Goal: Task Accomplishment & Management: Complete application form

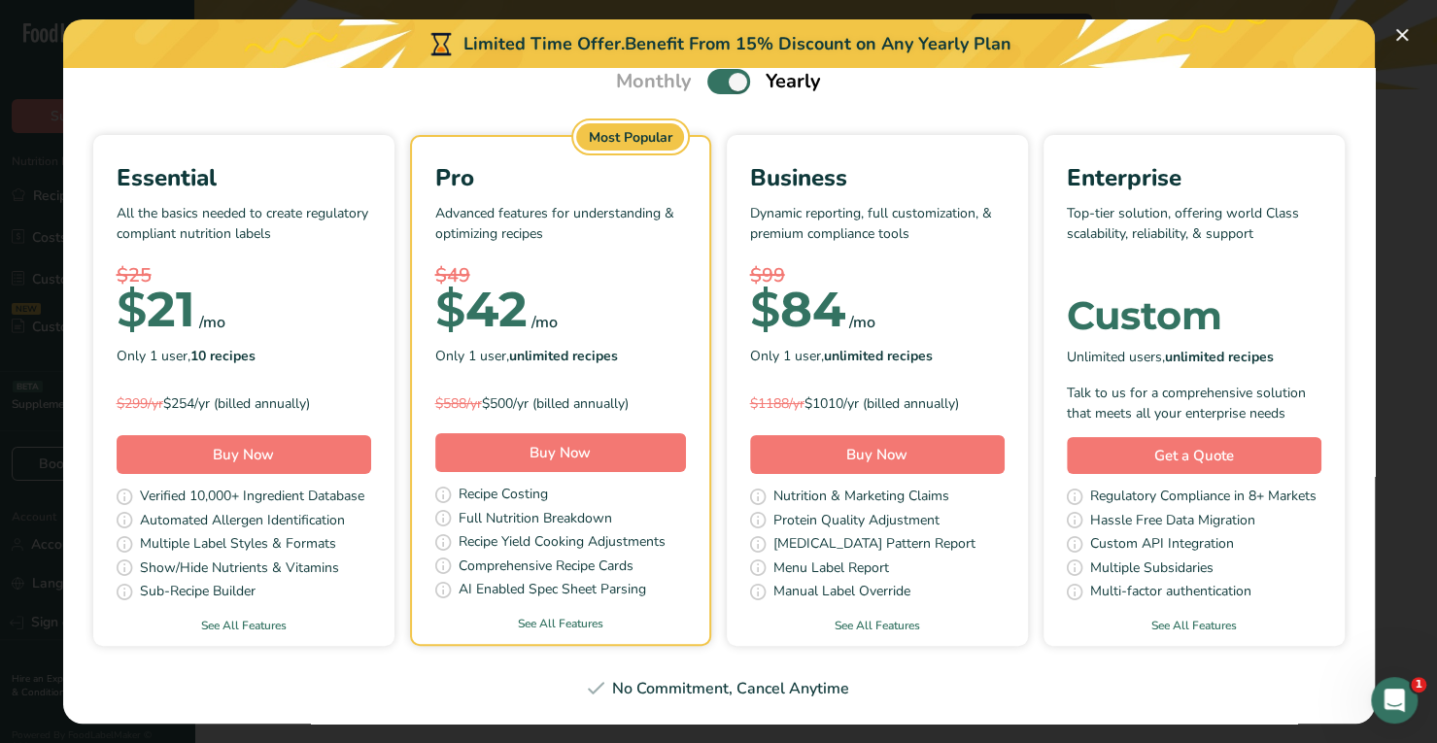
scroll to position [326, 0]
click at [709, 615] on link "See All Features" at bounding box center [560, 623] width 297 height 17
click at [1397, 29] on button "Pick Your Pricing Plan Modal" at bounding box center [1401, 34] width 31 height 31
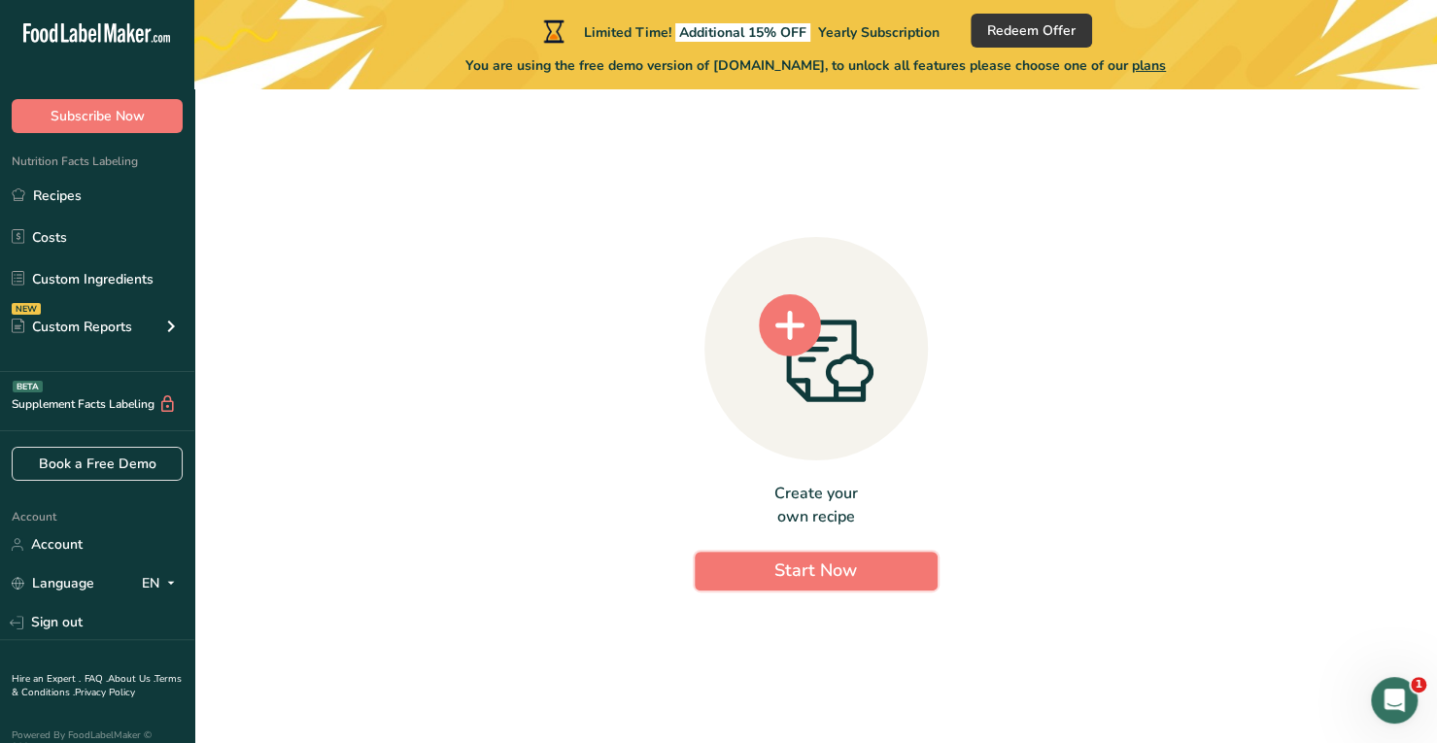
click at [742, 560] on button "Start Now" at bounding box center [816, 571] width 243 height 39
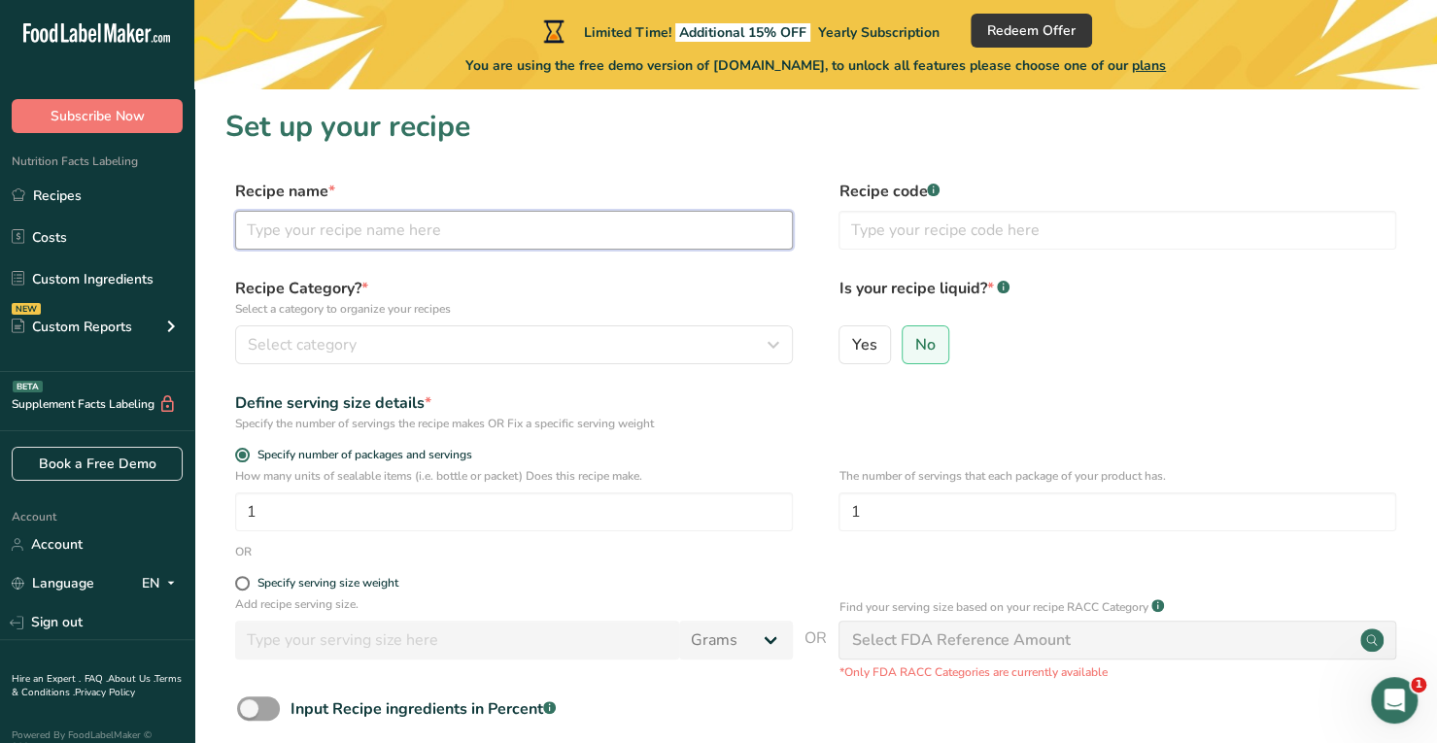
click at [418, 232] on input "text" at bounding box center [514, 230] width 558 height 39
type input "Dairy Base"
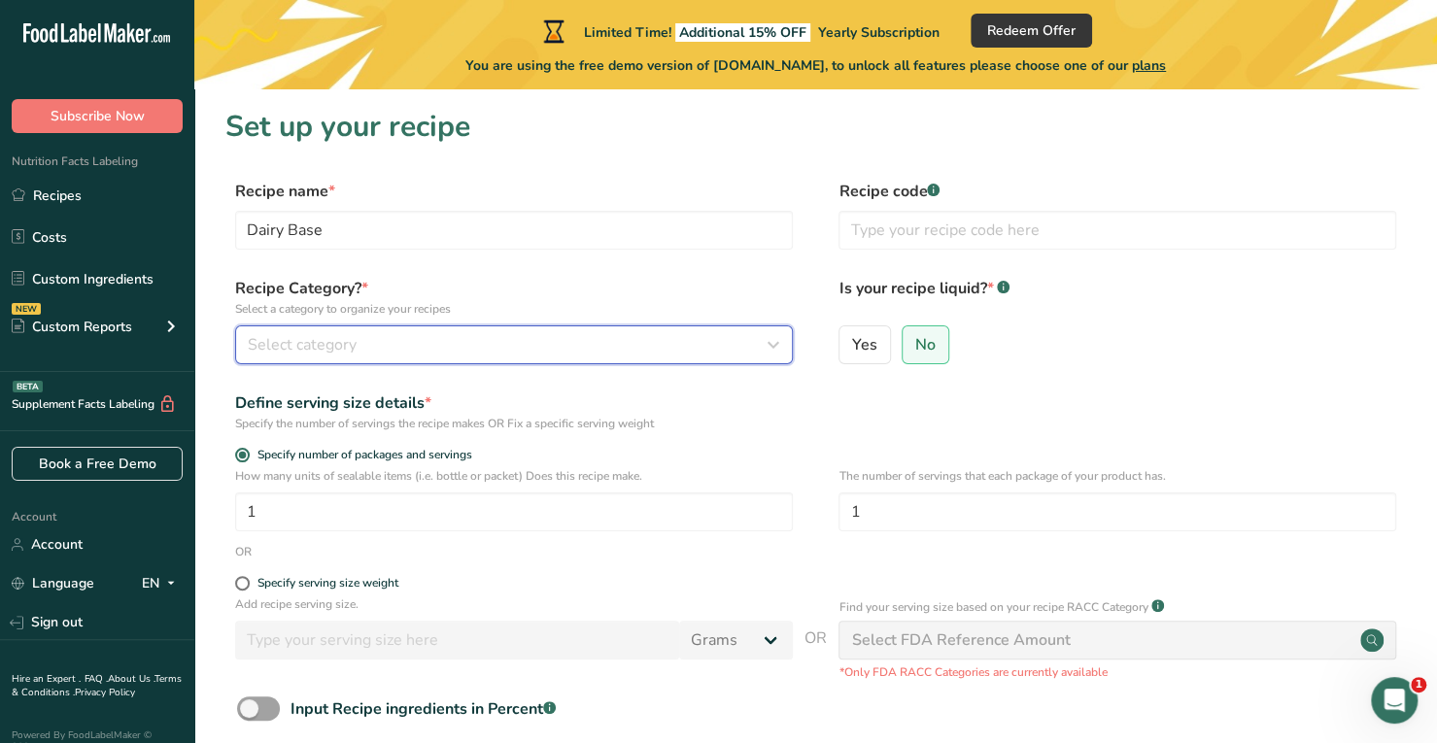
click at [420, 335] on div "Select category" at bounding box center [508, 344] width 521 height 23
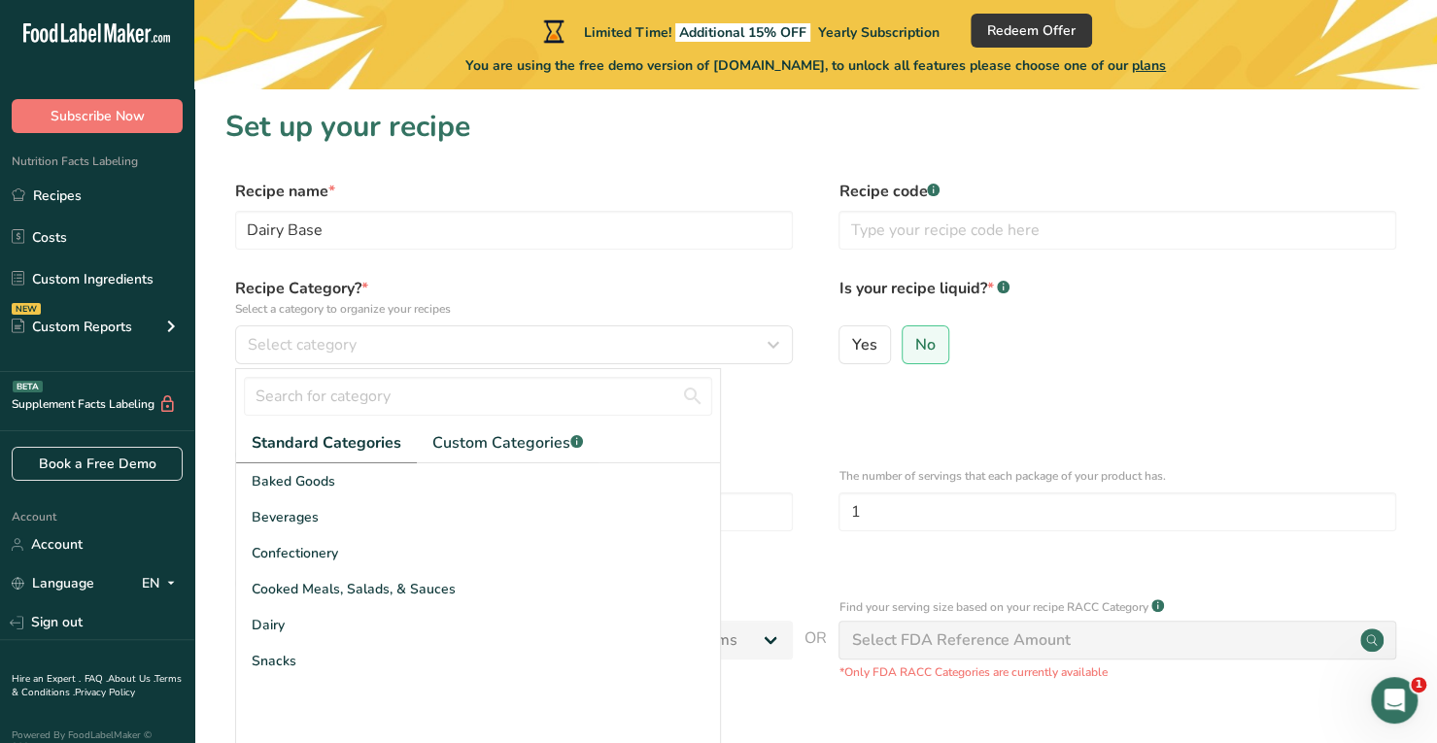
click at [278, 617] on span "Dairy" at bounding box center [268, 625] width 33 height 20
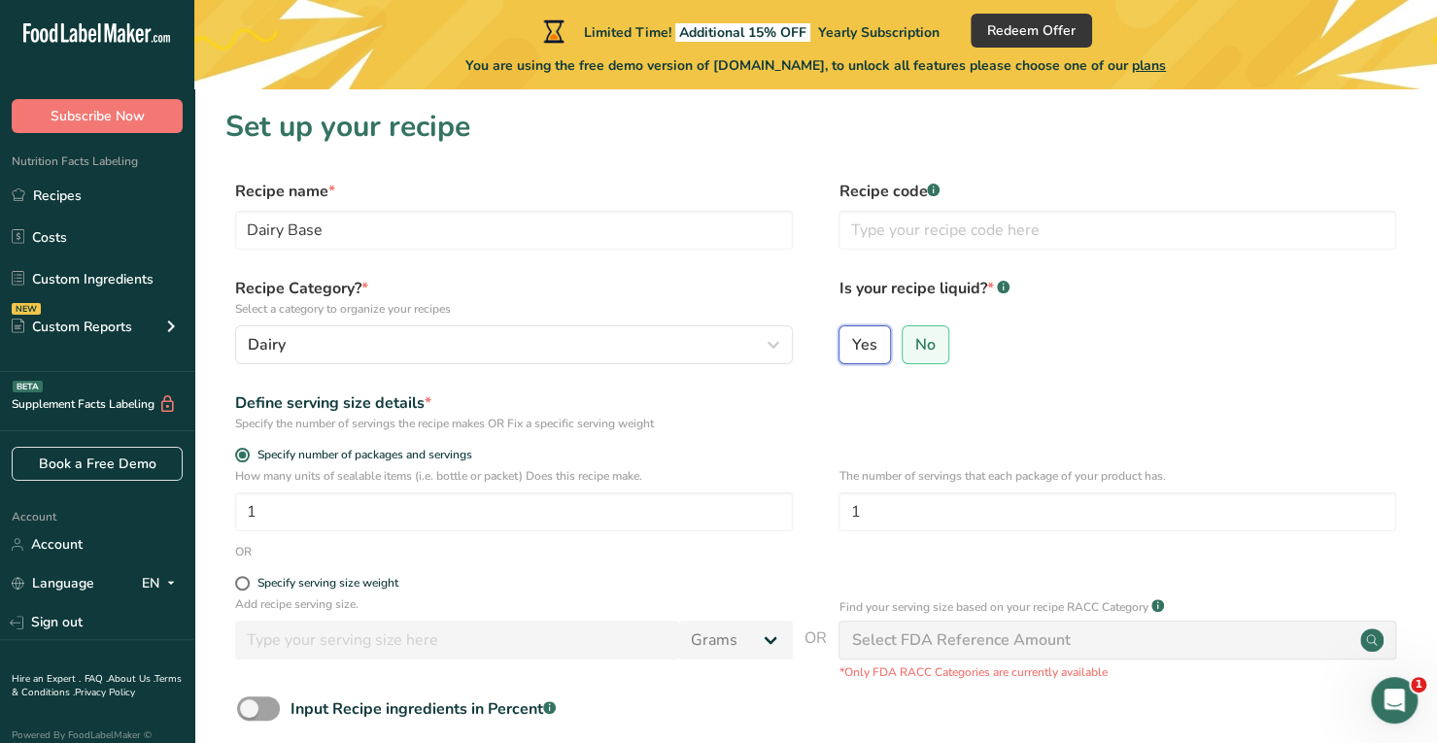
click at [845, 341] on input "Yes" at bounding box center [845, 344] width 13 height 13
radio input "true"
radio input "false"
select select "22"
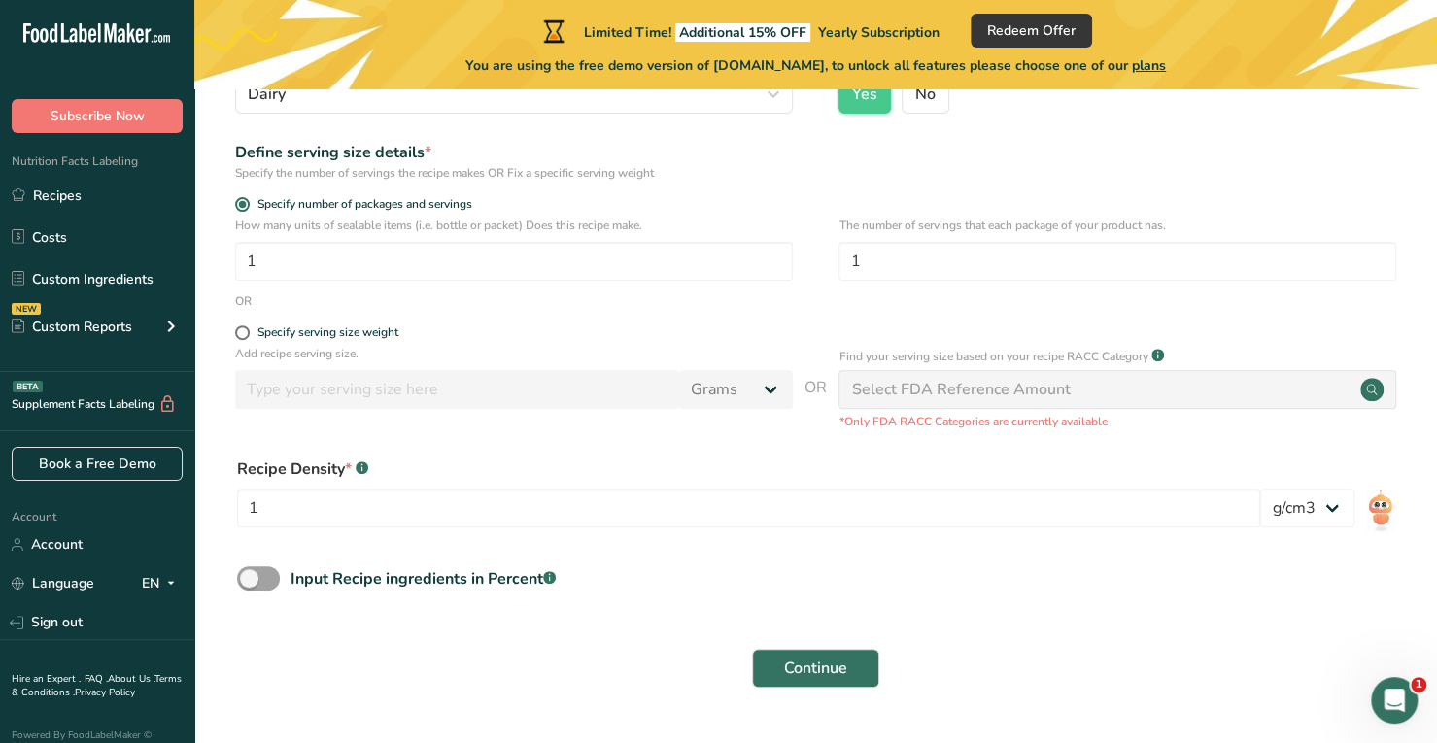
scroll to position [281, 0]
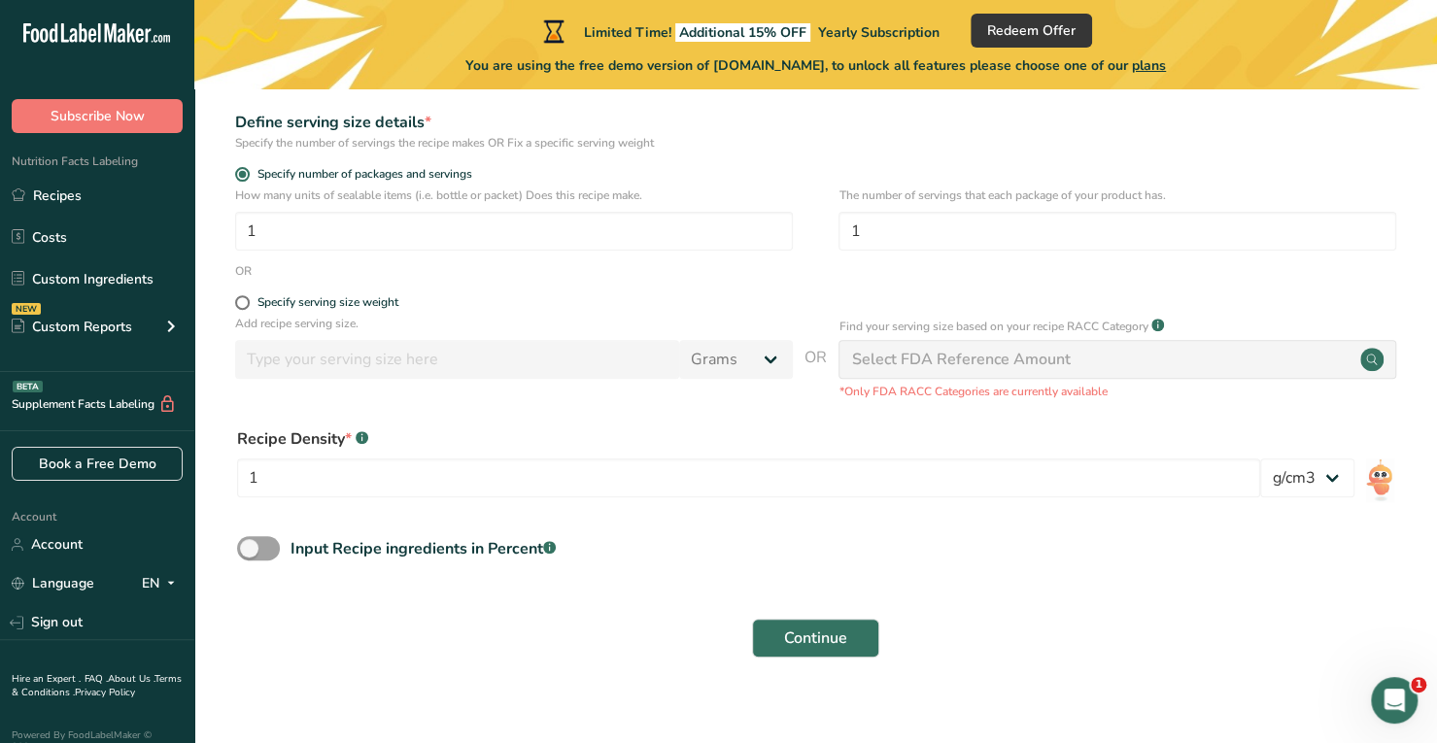
click at [947, 362] on div "Select FDA Reference Amount" at bounding box center [960, 359] width 219 height 23
click at [789, 627] on span "Continue" at bounding box center [815, 638] width 63 height 23
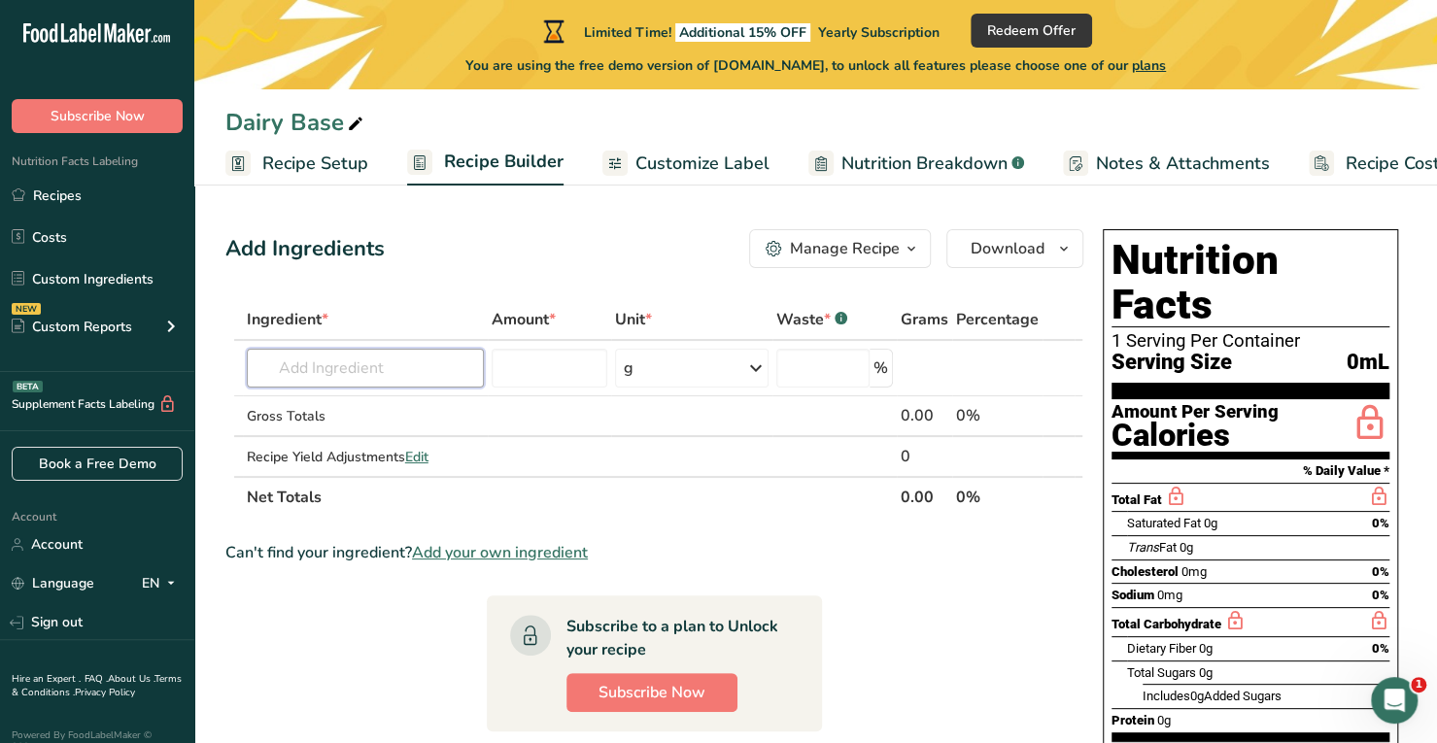
click at [329, 372] on input "text" at bounding box center [365, 368] width 237 height 39
type input "c"
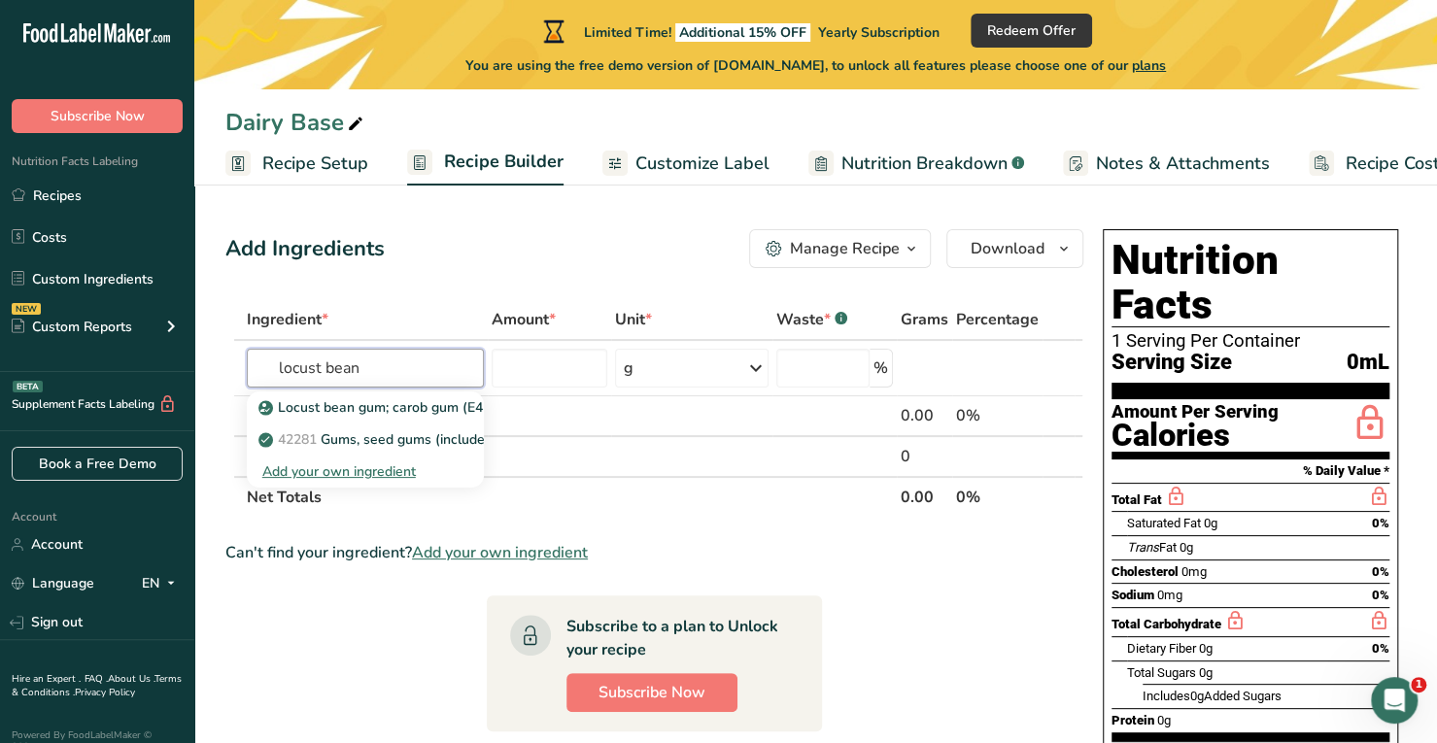
type input "locust bean"
click at [360, 411] on p "Locust bean gum; carob gum (E410)" at bounding box center [382, 407] width 241 height 20
type input "Locust bean gum; carob gum (E410)"
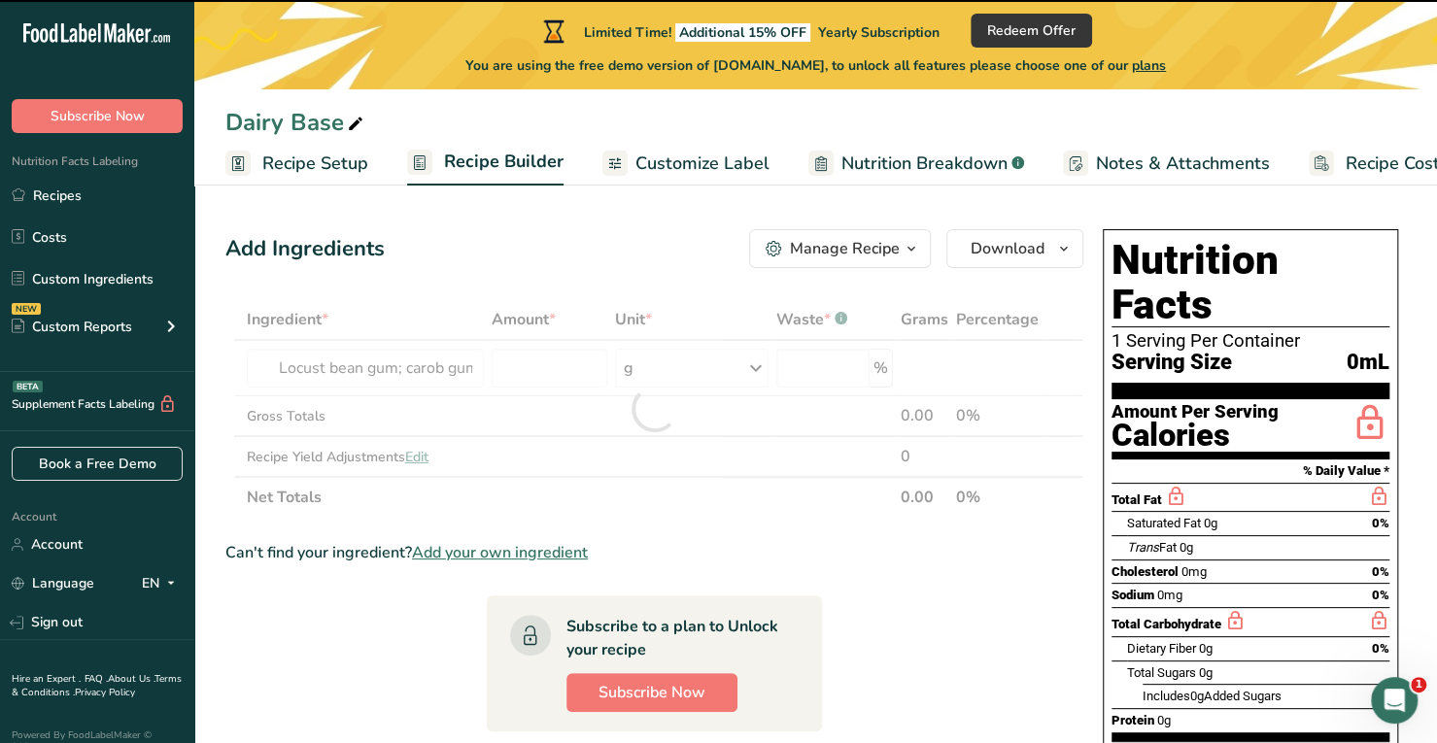
type input "0"
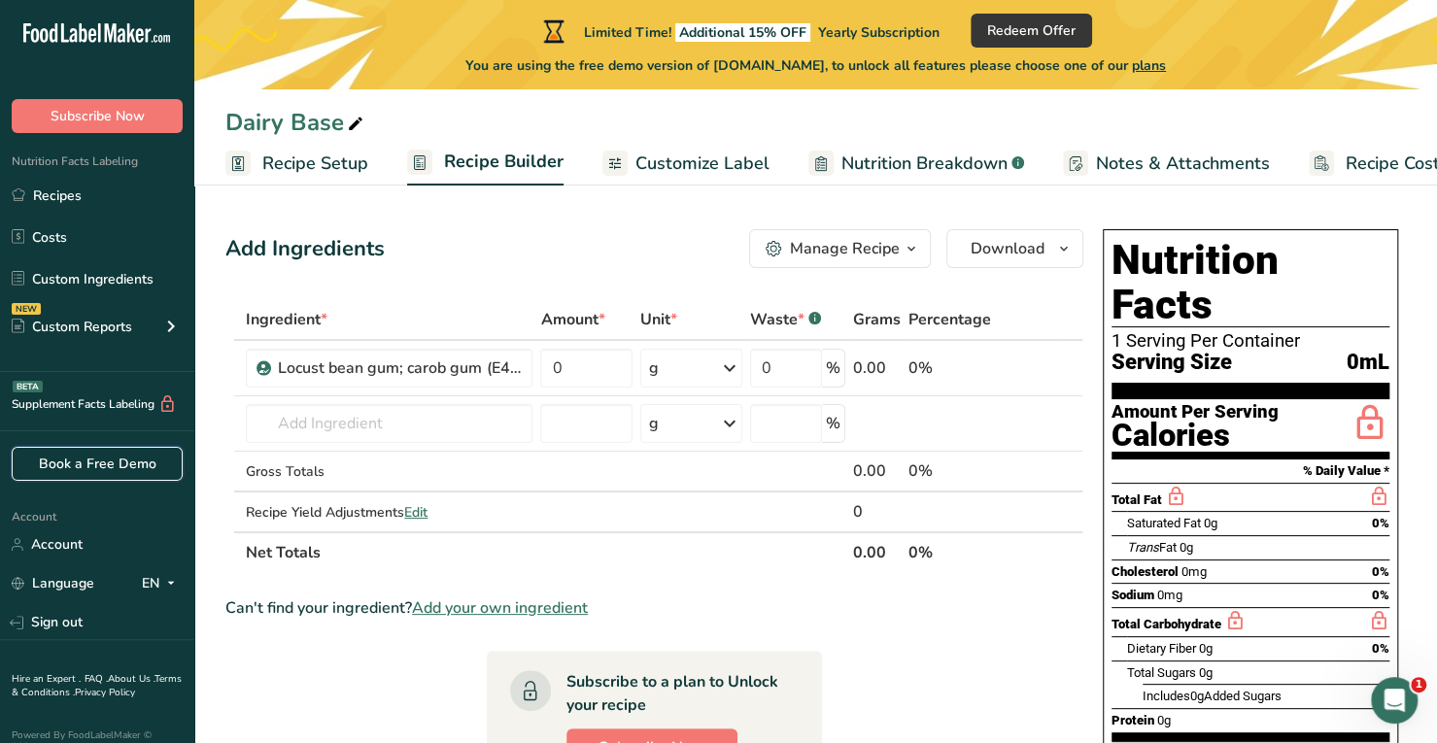
click at [89, 467] on link "Book a Free Demo" at bounding box center [97, 464] width 171 height 34
click at [569, 360] on input "0" at bounding box center [586, 368] width 92 height 39
type input "500"
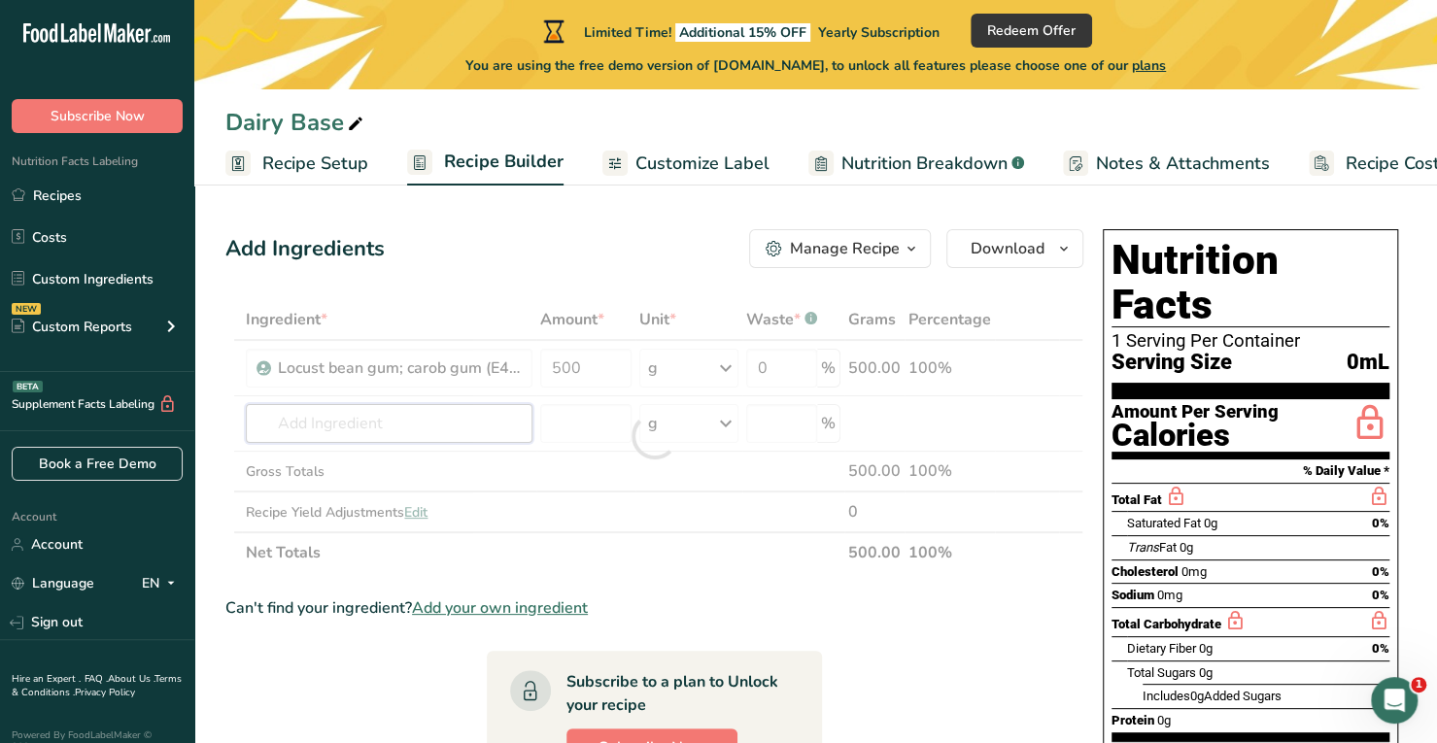
click at [395, 421] on div "Ingredient * Amount * Unit * Waste * .a-a{fill:#347362;}.b-a{fill:#fff;} Grams …" at bounding box center [654, 436] width 858 height 274
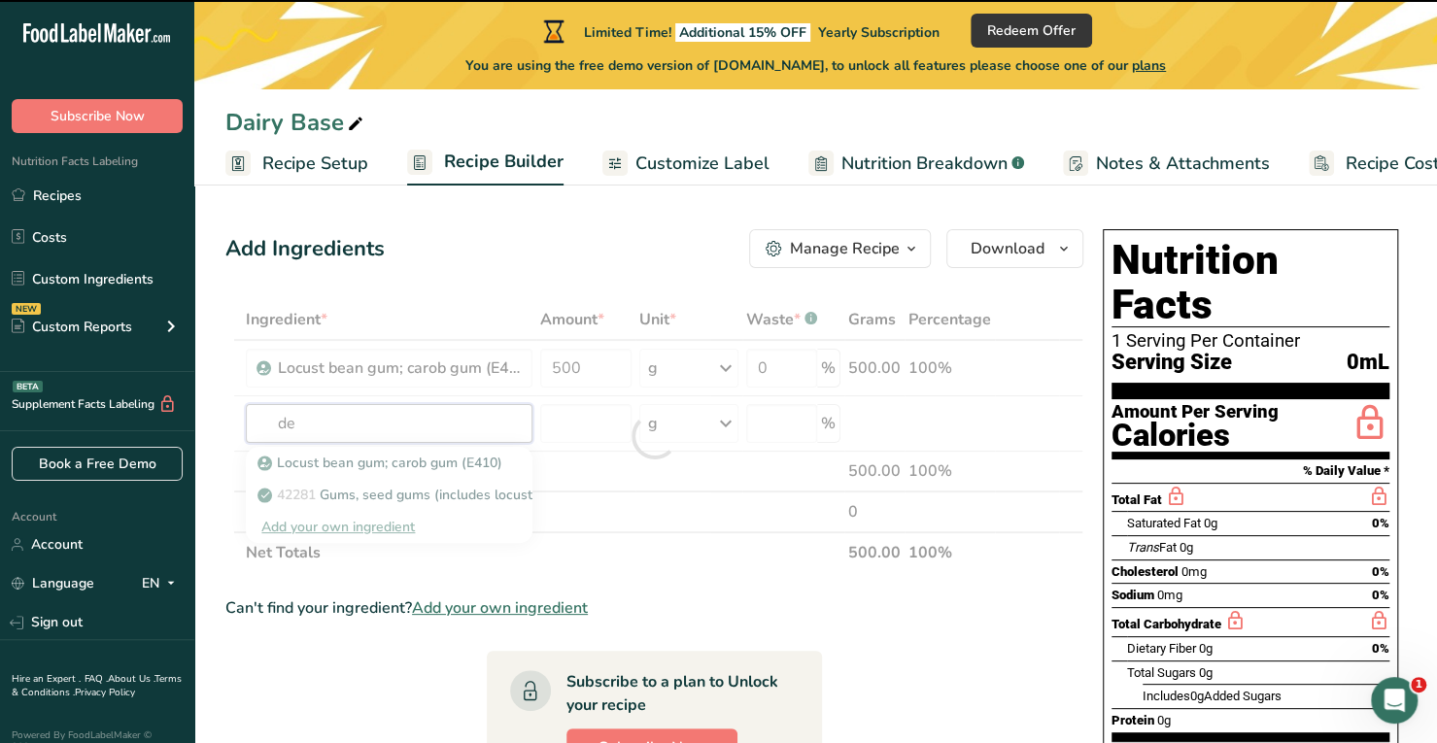
type input "dex"
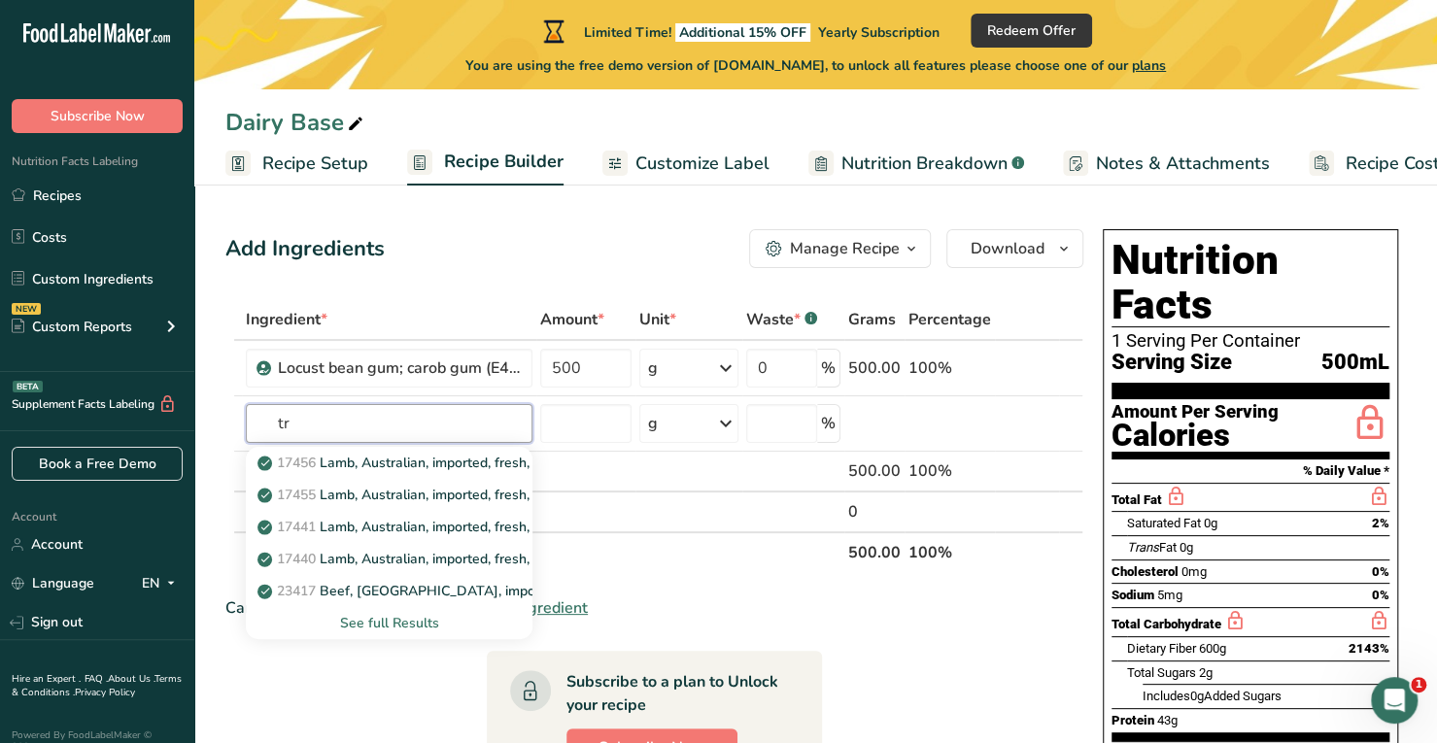
type input "t"
type input "d"
type input "glucose"
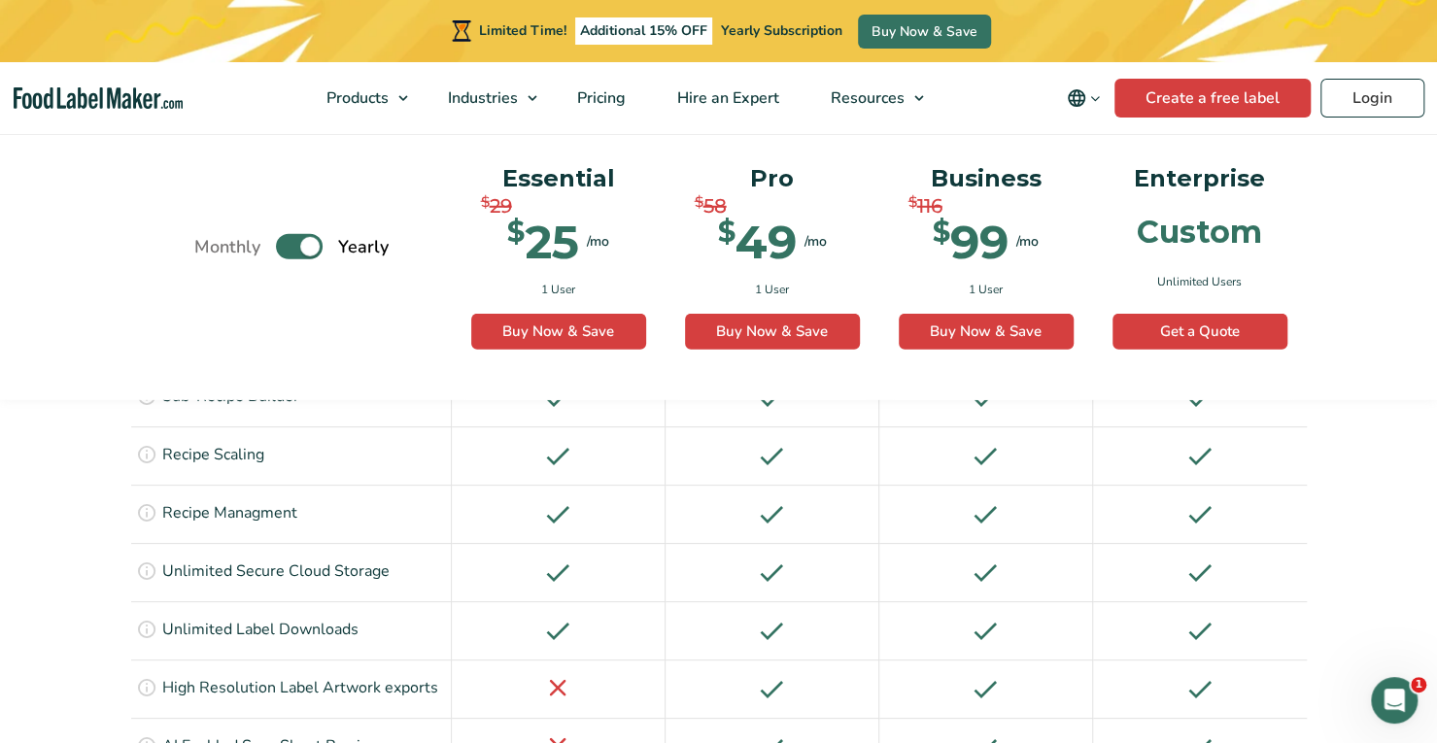
scroll to position [3123, 0]
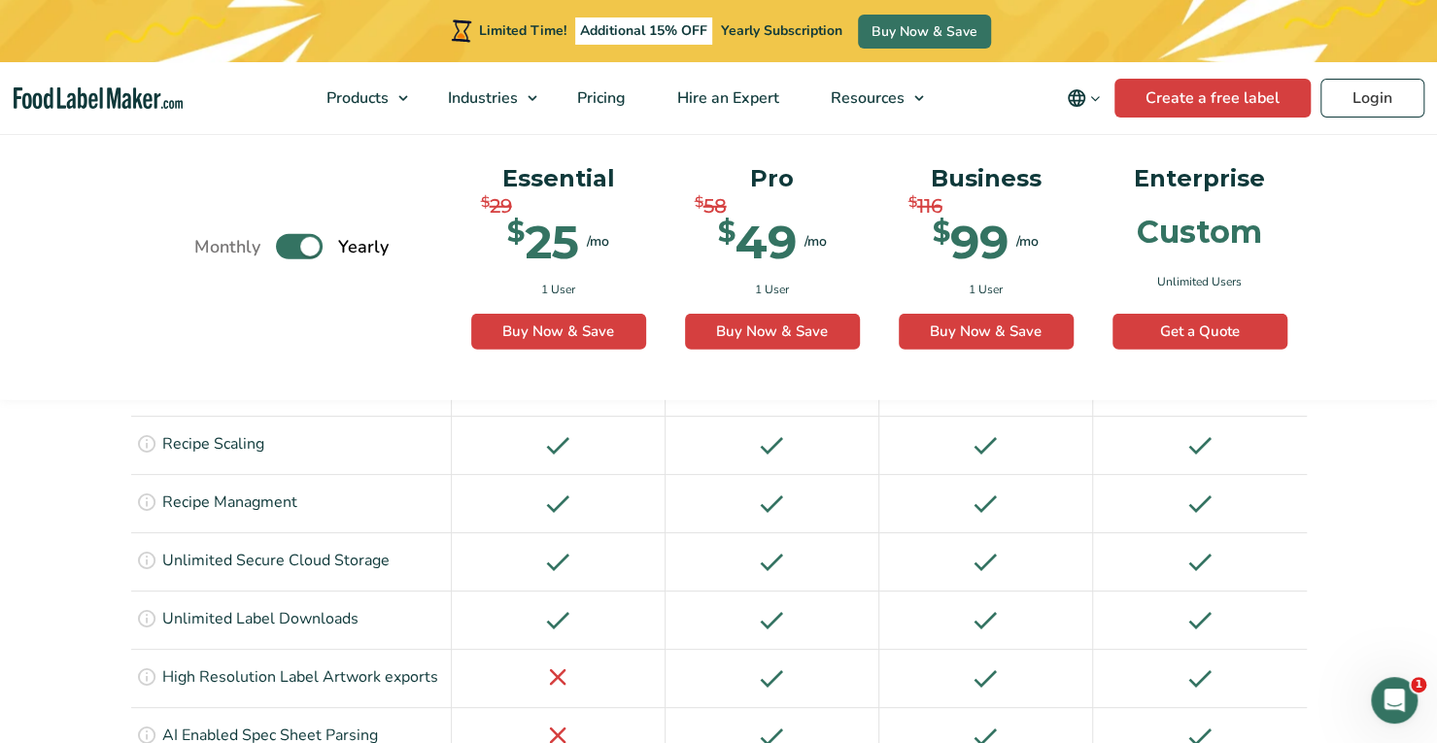
click at [1142, 707] on div at bounding box center [1200, 736] width 214 height 58
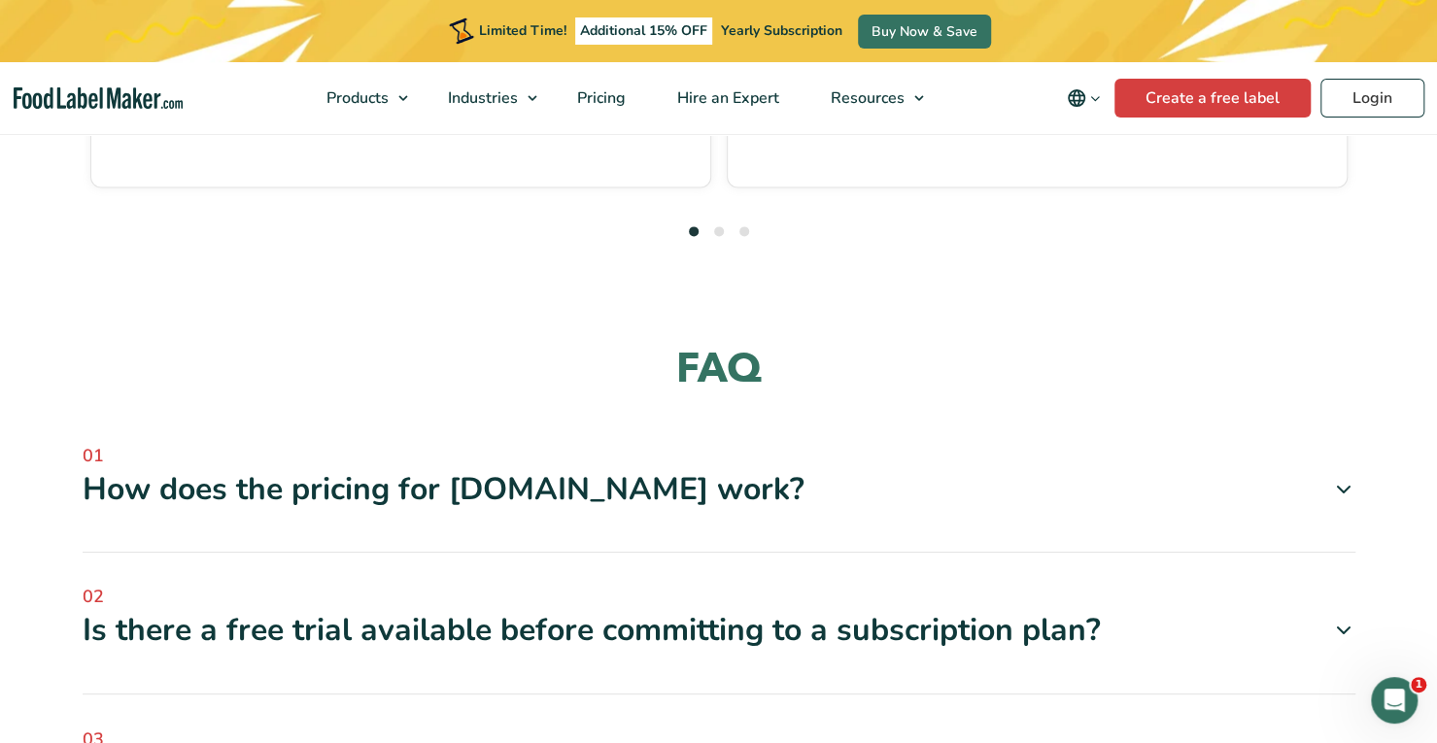
scroll to position [5759, 0]
click at [1348, 619] on icon at bounding box center [1343, 630] width 23 height 23
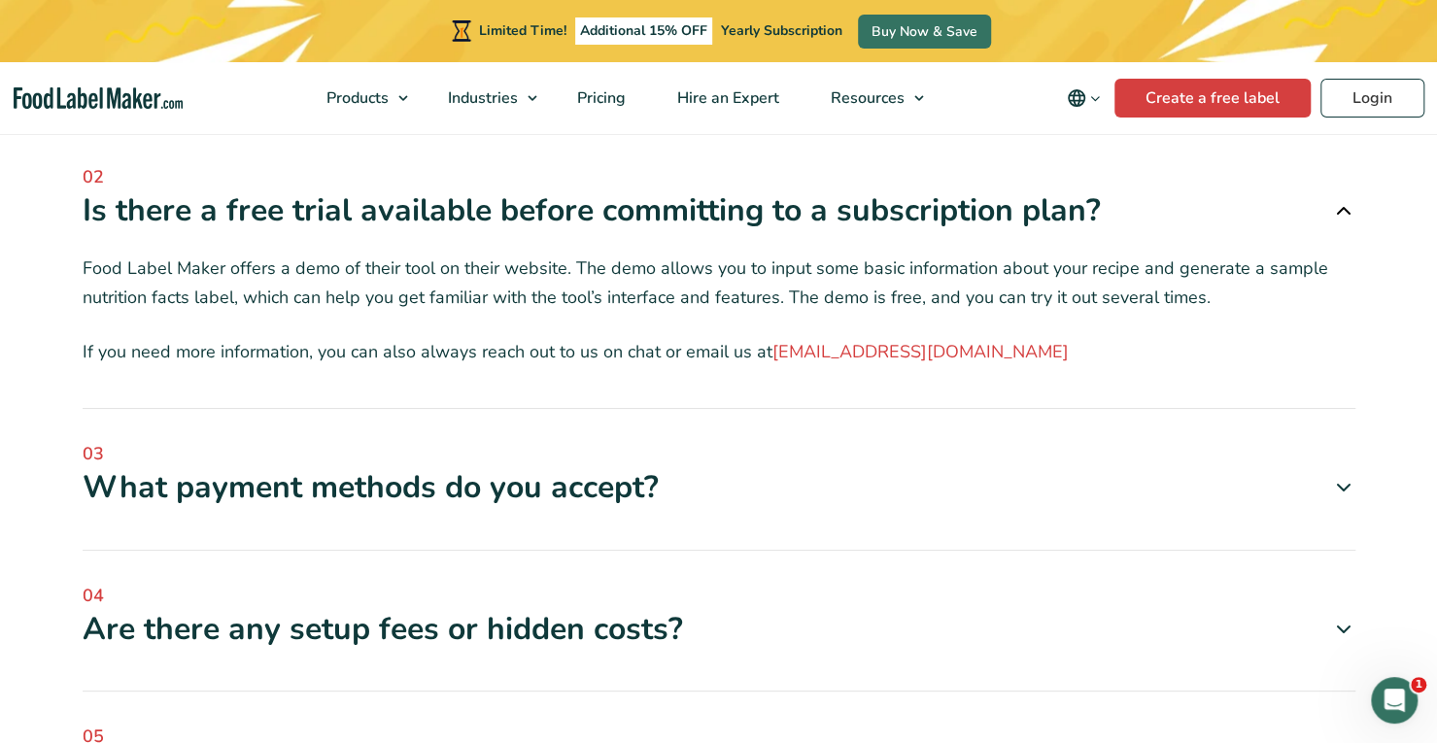
scroll to position [6183, 0]
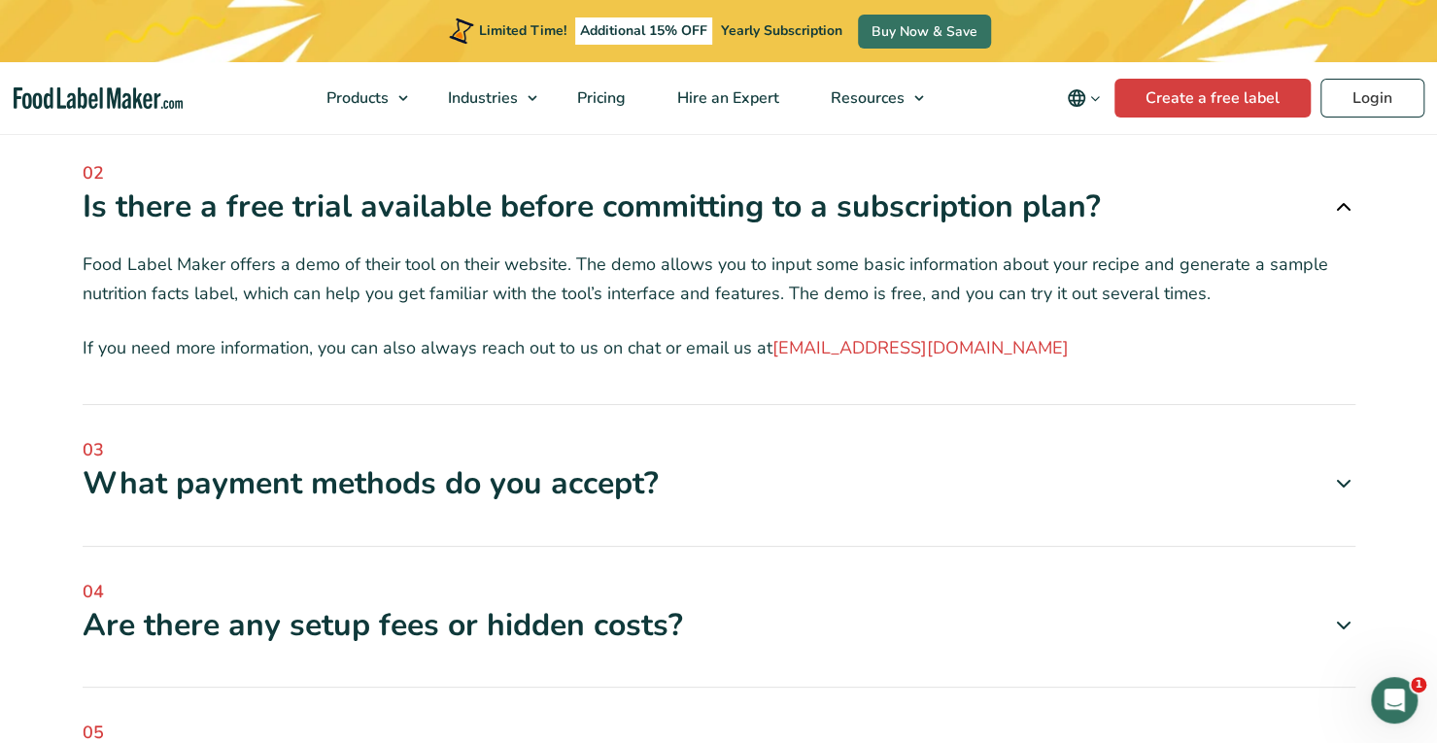
click at [1343, 613] on icon at bounding box center [1343, 624] width 23 height 23
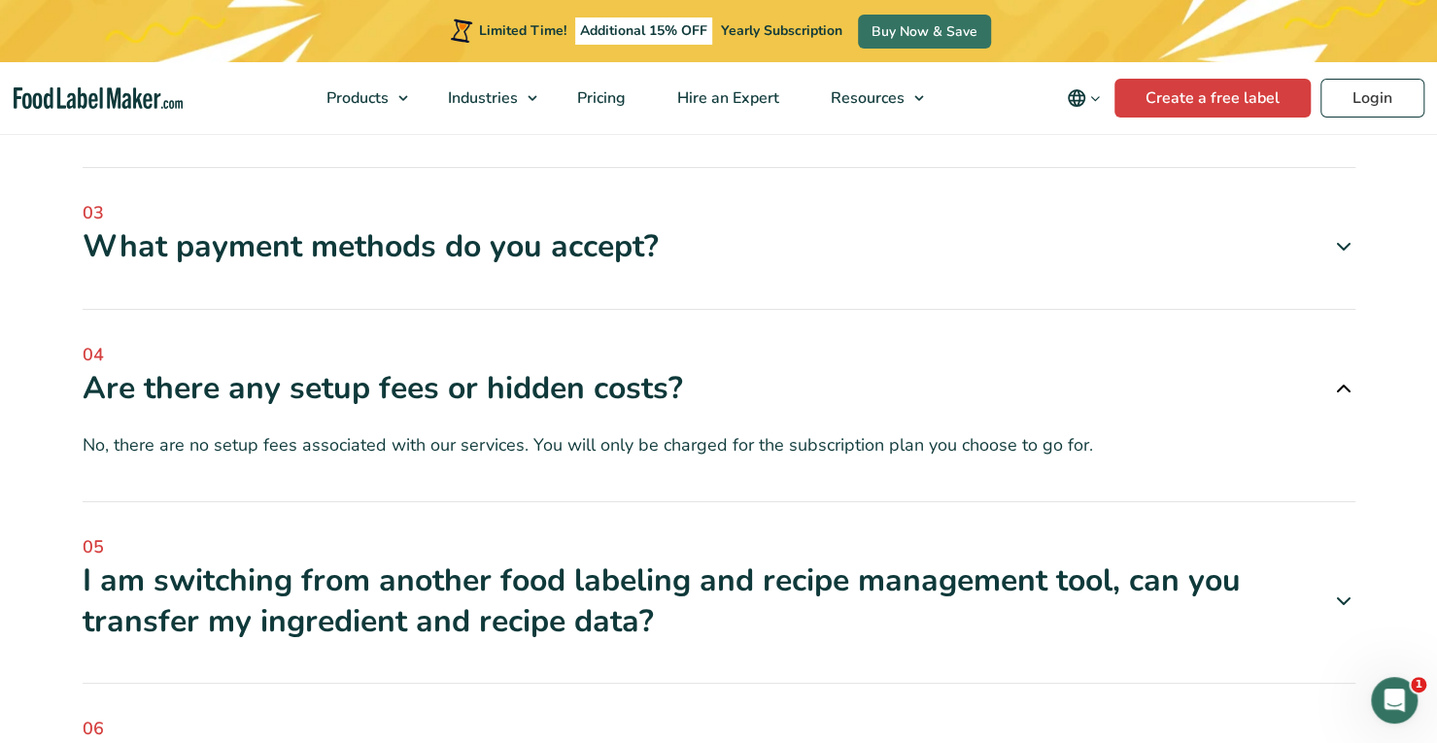
scroll to position [6428, 0]
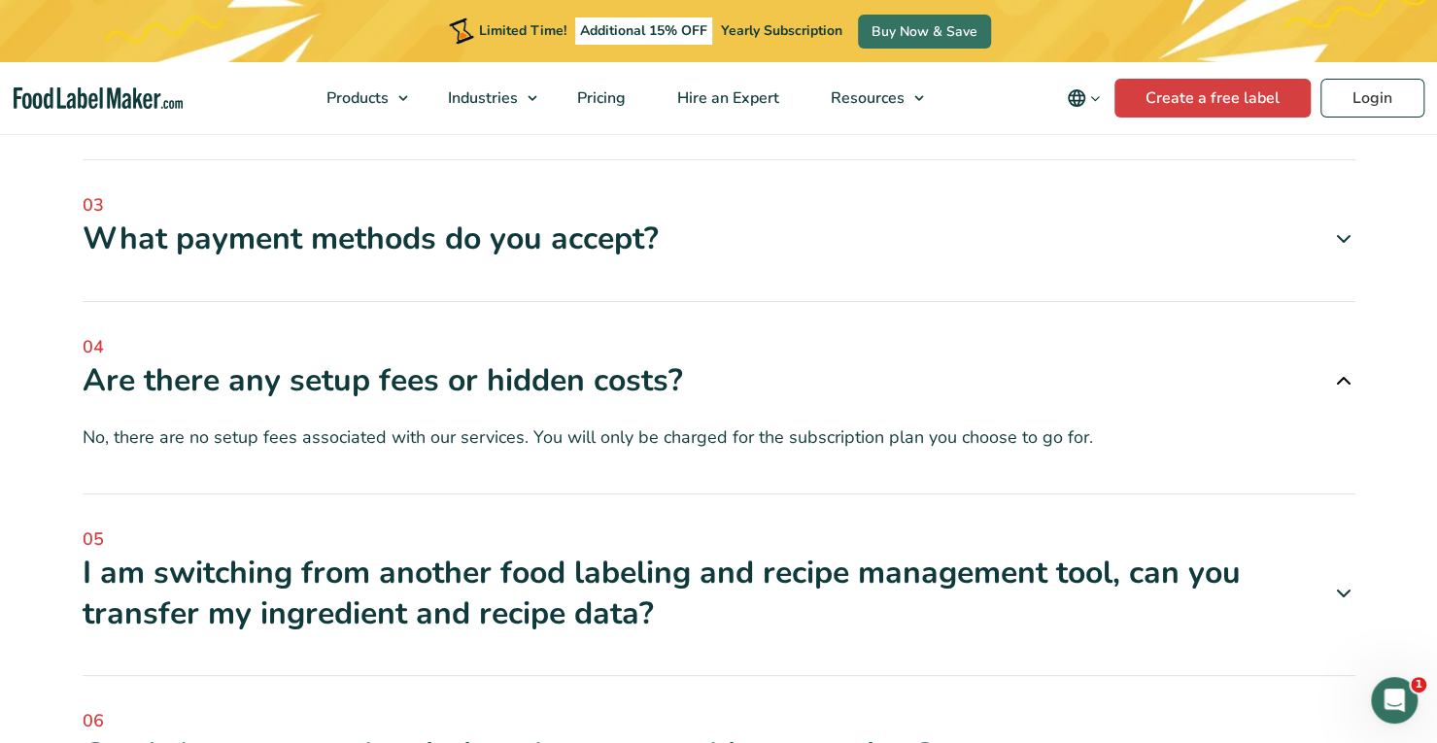
click at [1341, 552] on div "I am switching from another food labeling and recipe management tool, can you t…" at bounding box center [719, 592] width 1273 height 81
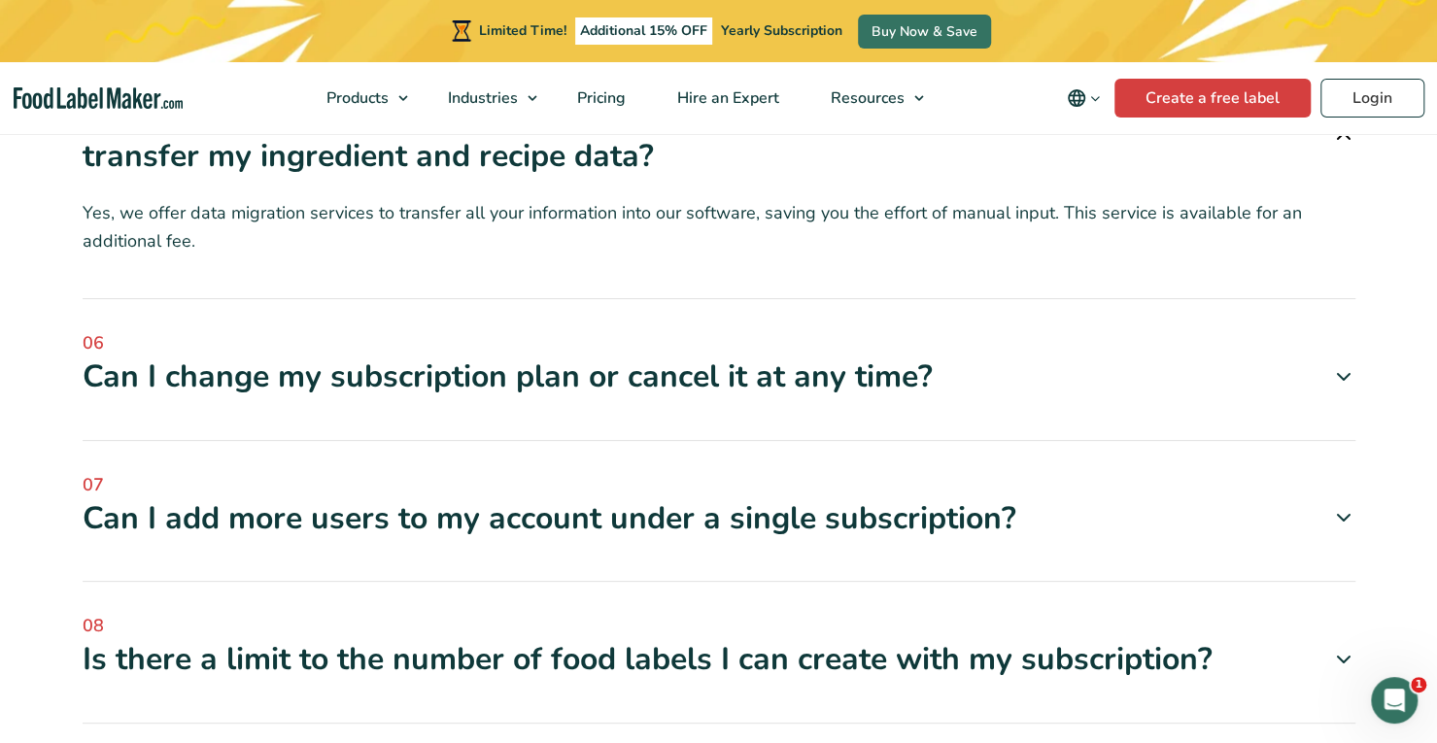
scroll to position [6897, 0]
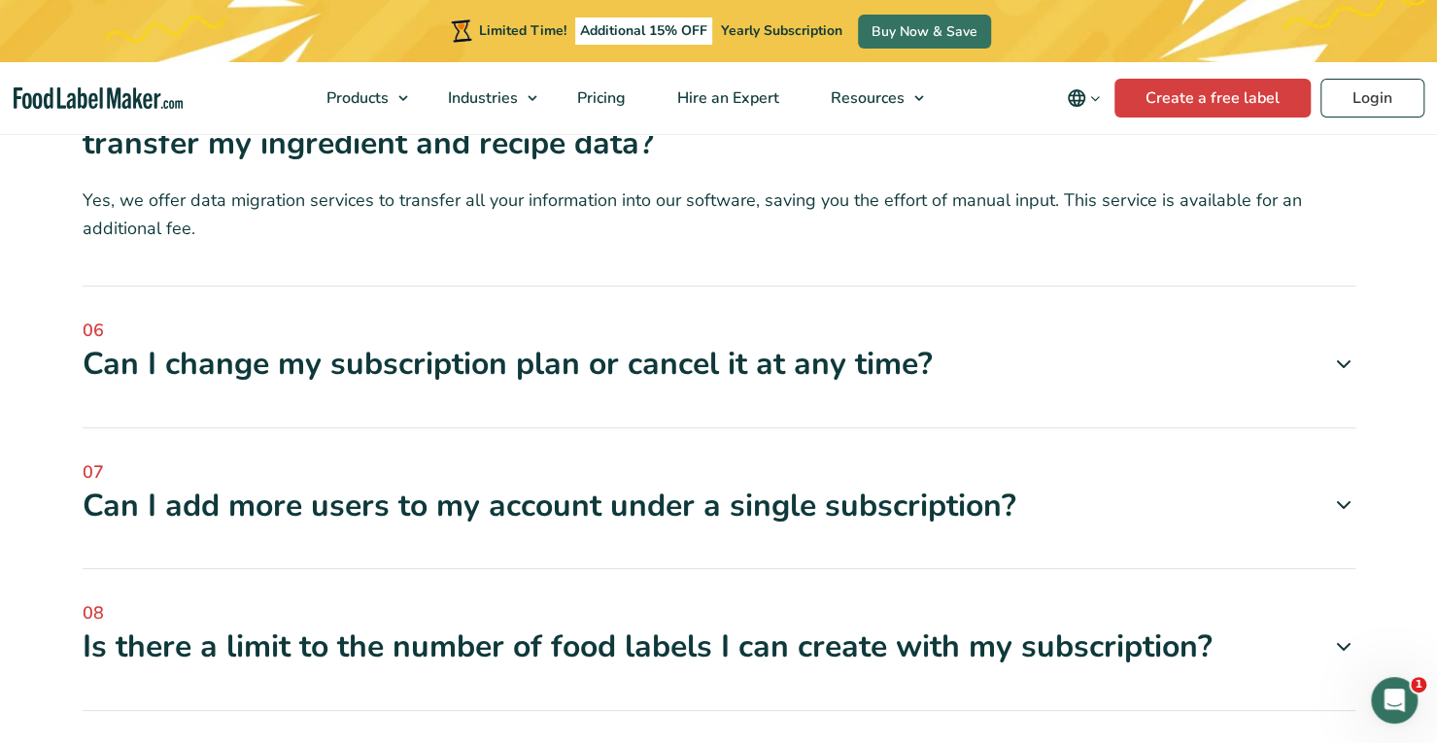
click at [1346, 635] on icon at bounding box center [1343, 646] width 23 height 23
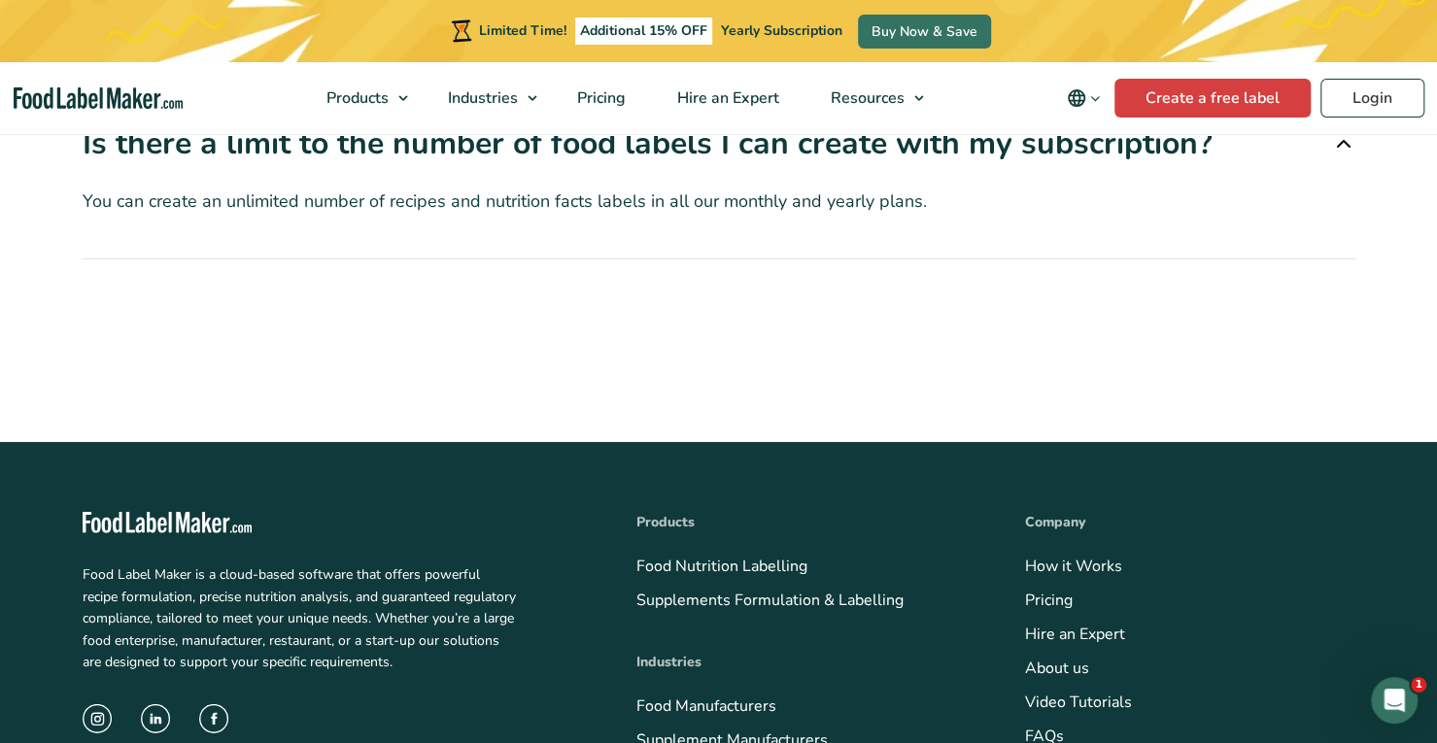
scroll to position [7402, 0]
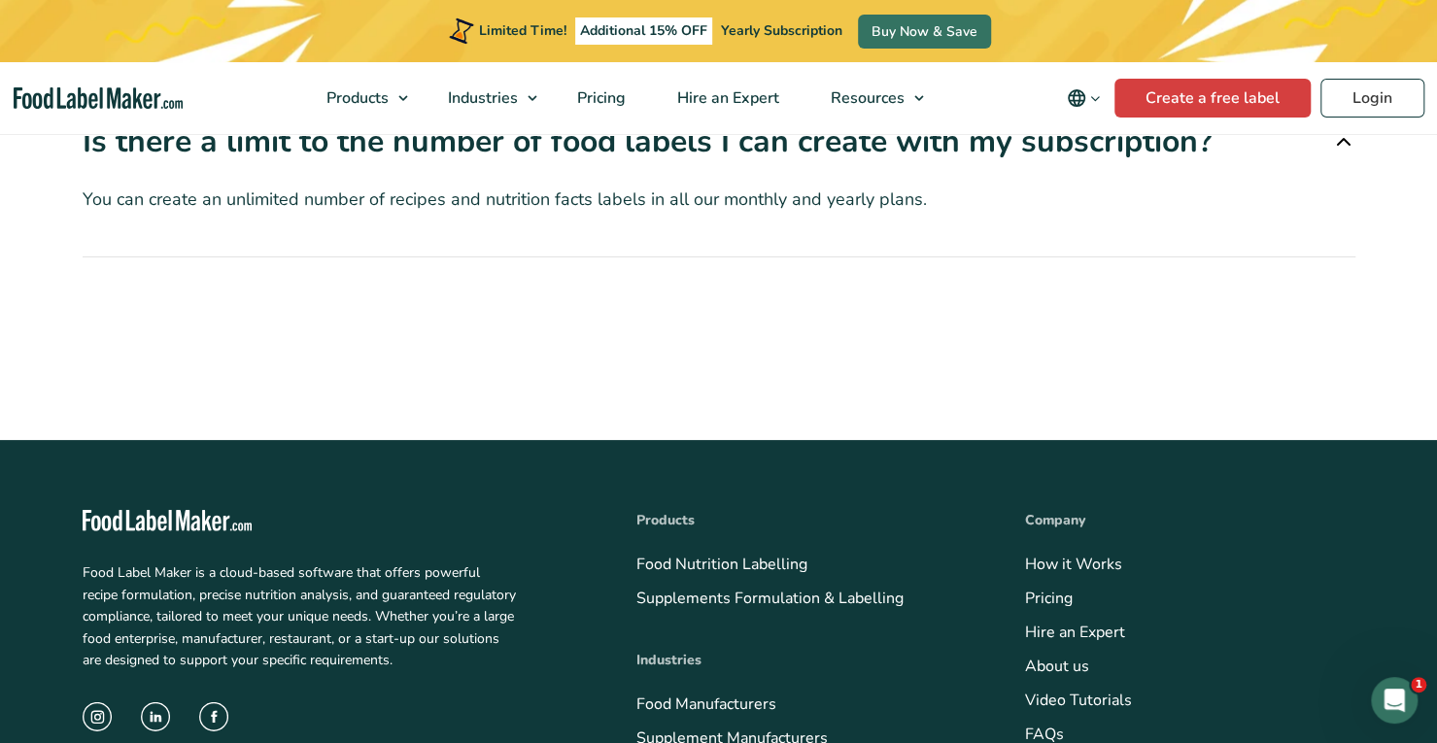
click at [1104, 690] on link "Video Tutorials" at bounding box center [1078, 700] width 107 height 21
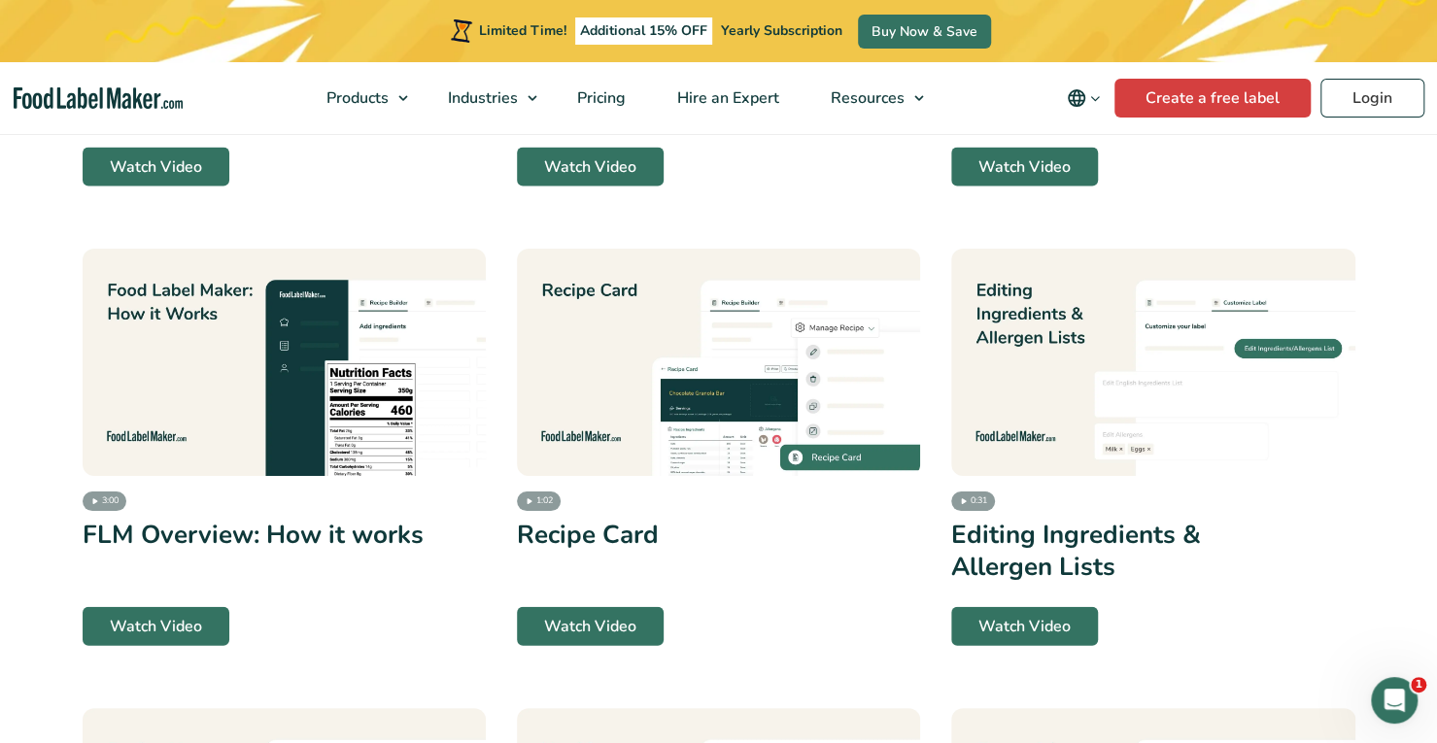
scroll to position [2434, 0]
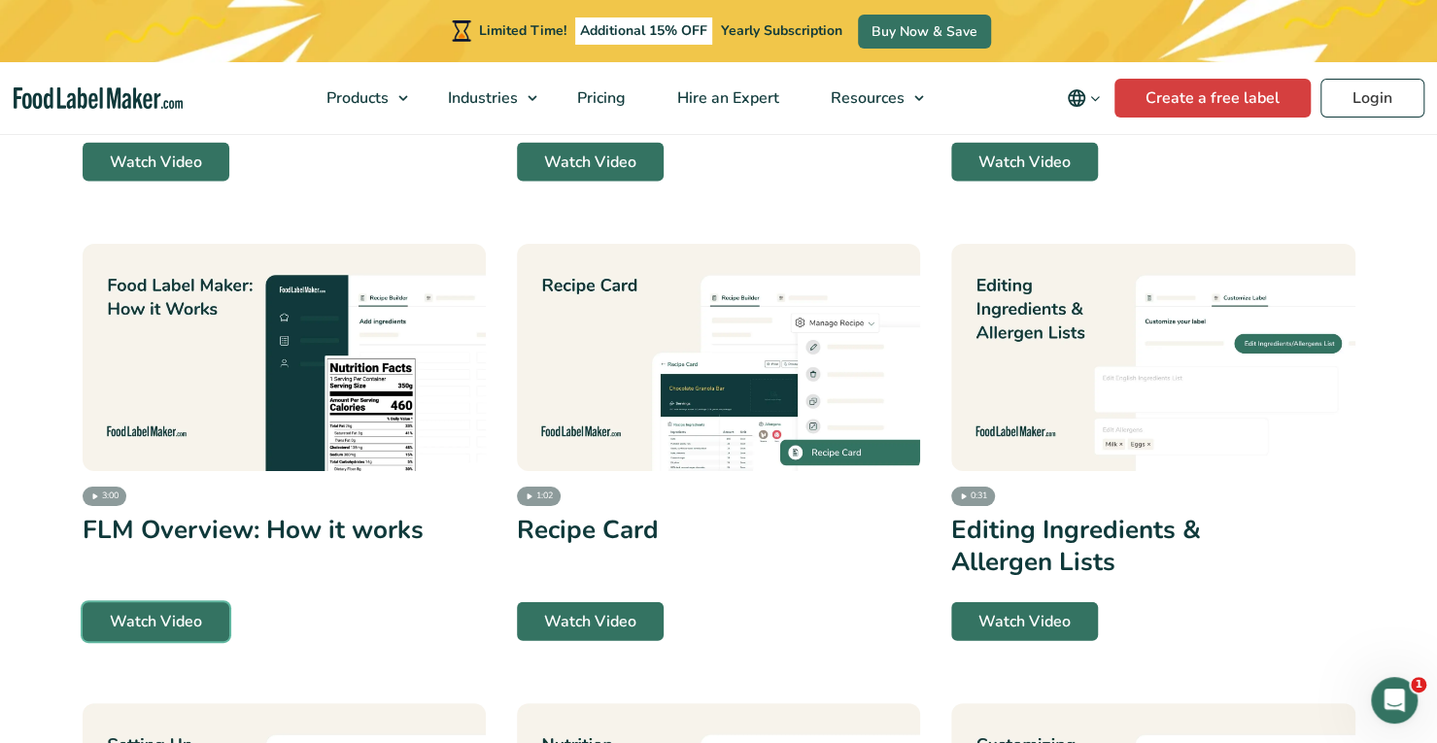
click at [188, 614] on link "Watch Video" at bounding box center [156, 621] width 147 height 39
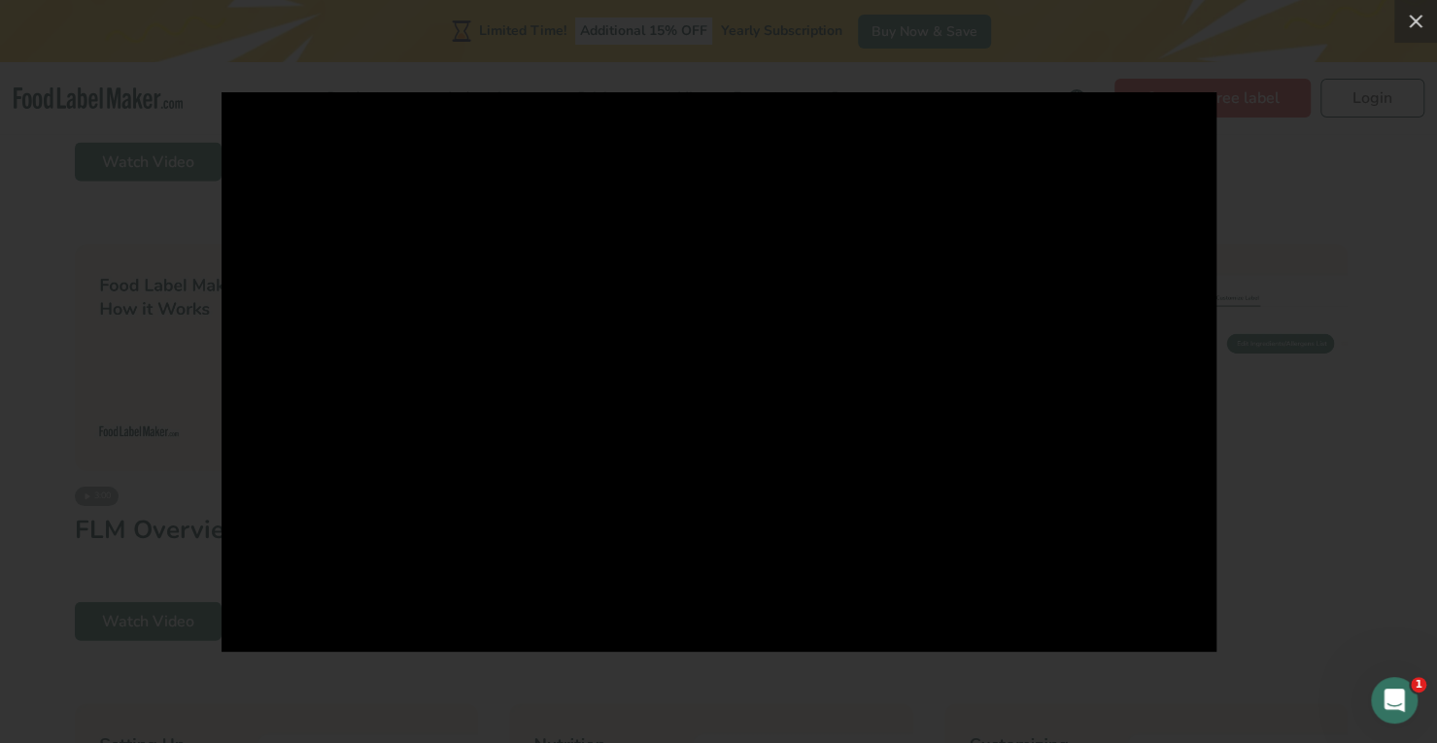
click at [1253, 110] on div at bounding box center [718, 371] width 1437 height 743
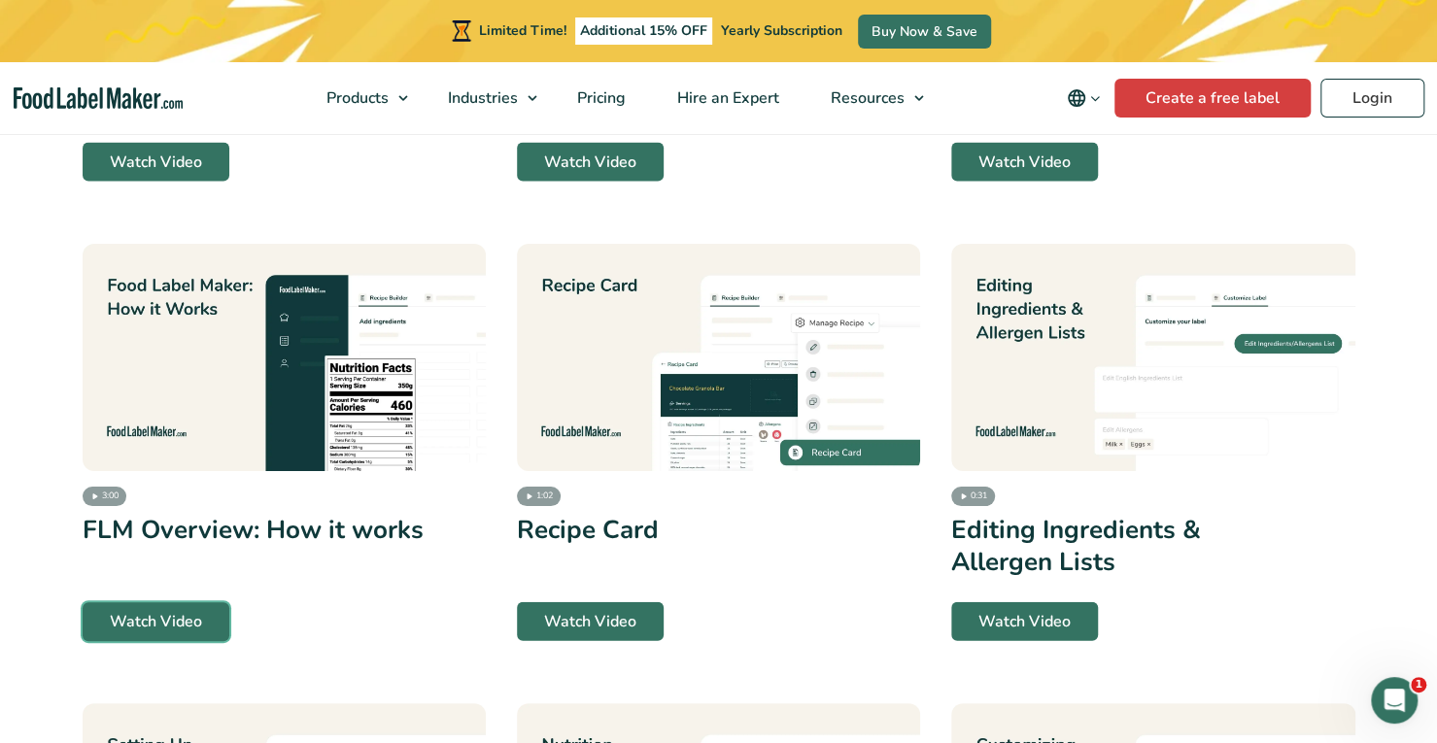
click at [160, 606] on link "Watch Video" at bounding box center [156, 621] width 147 height 39
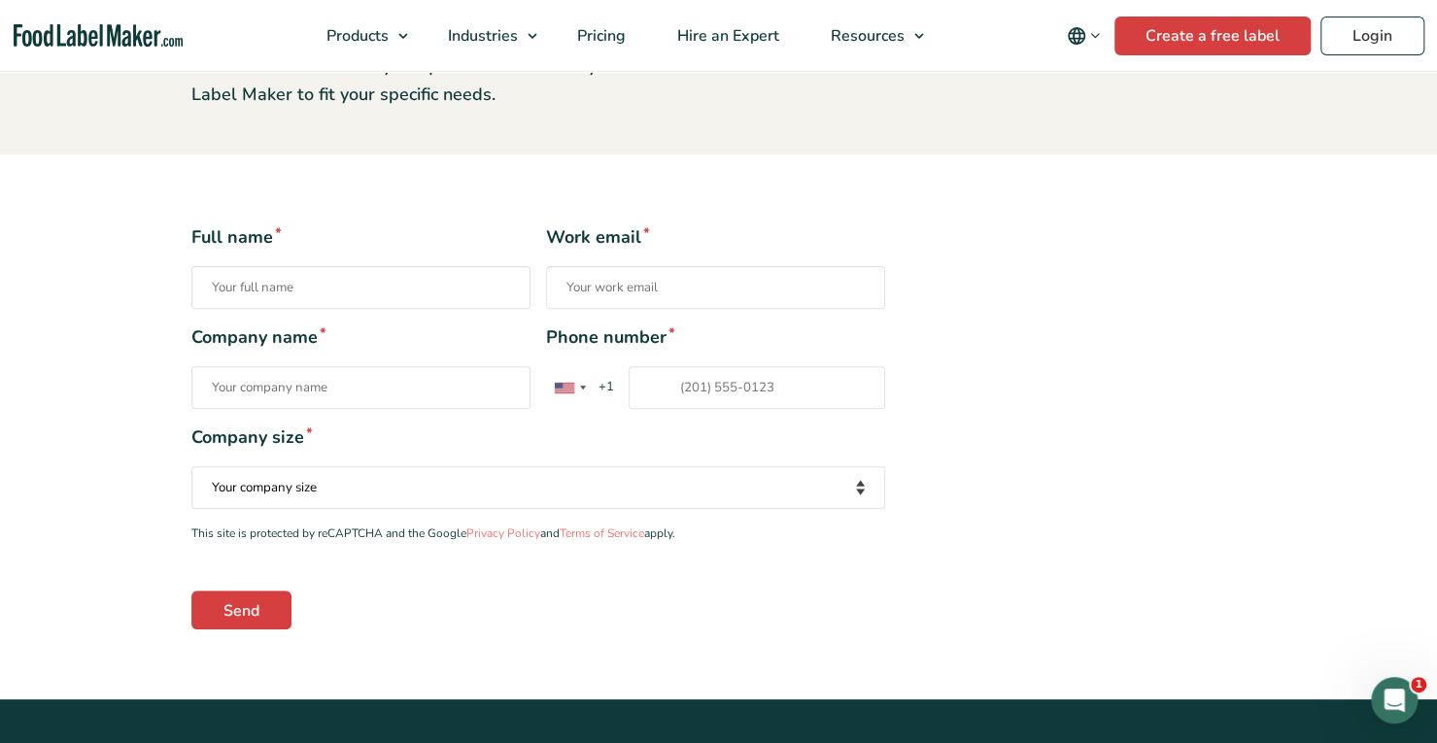
scroll to position [271, 0]
click at [361, 290] on input "Full name *" at bounding box center [360, 288] width 339 height 43
type input "Joshua"
type input "jthompson@lgohospitality.com"
type input "Grateful Spoon Gelato"
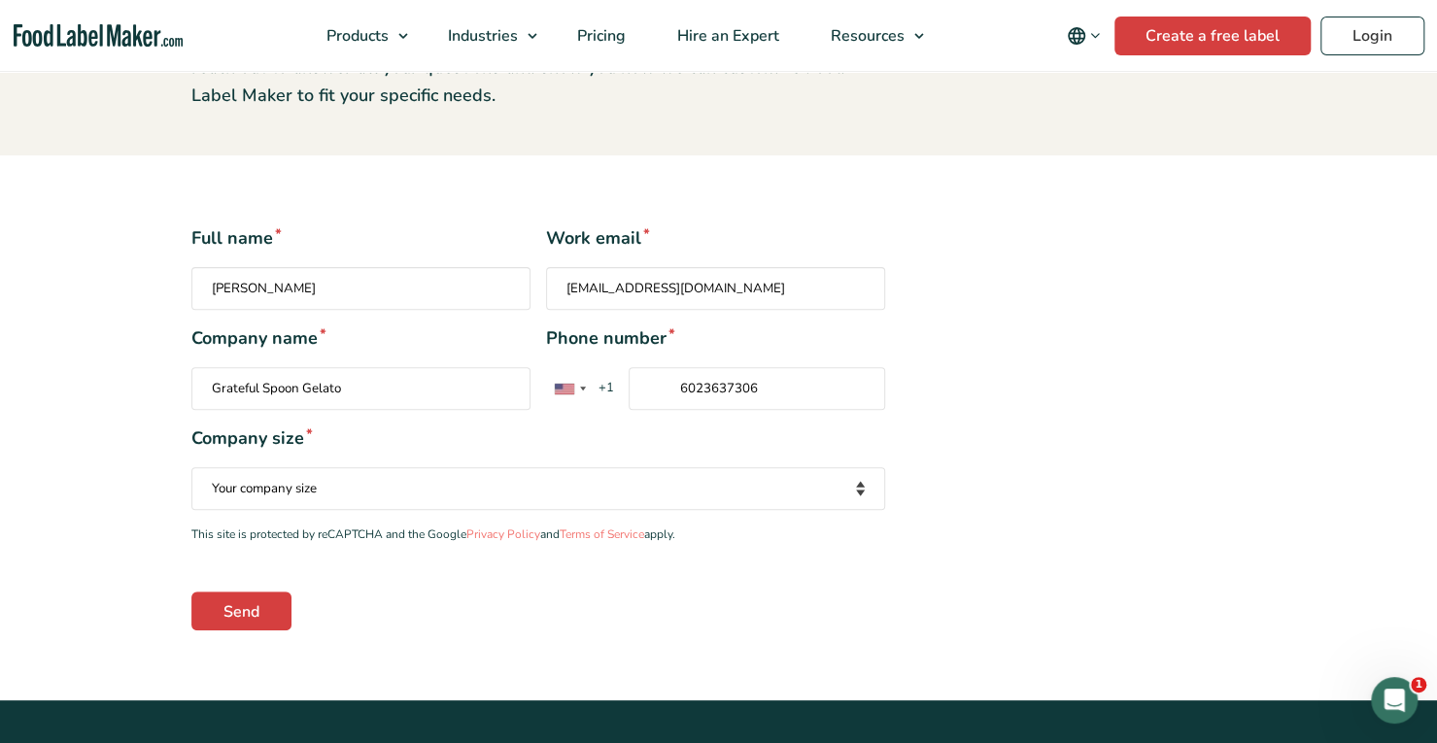
type input "6023637306"
click at [350, 487] on select "Your company size Fewer than 10 Employees 10 to 50 Employees 51 to 500 Employee…" at bounding box center [538, 488] width 694 height 43
select select "10 to 50 Employees"
click at [191, 467] on select "Your company size Fewer than 10 Employees 10 to 50 Employees 51 to 500 Employee…" at bounding box center [538, 488] width 694 height 43
click at [257, 607] on input "Send" at bounding box center [241, 611] width 100 height 39
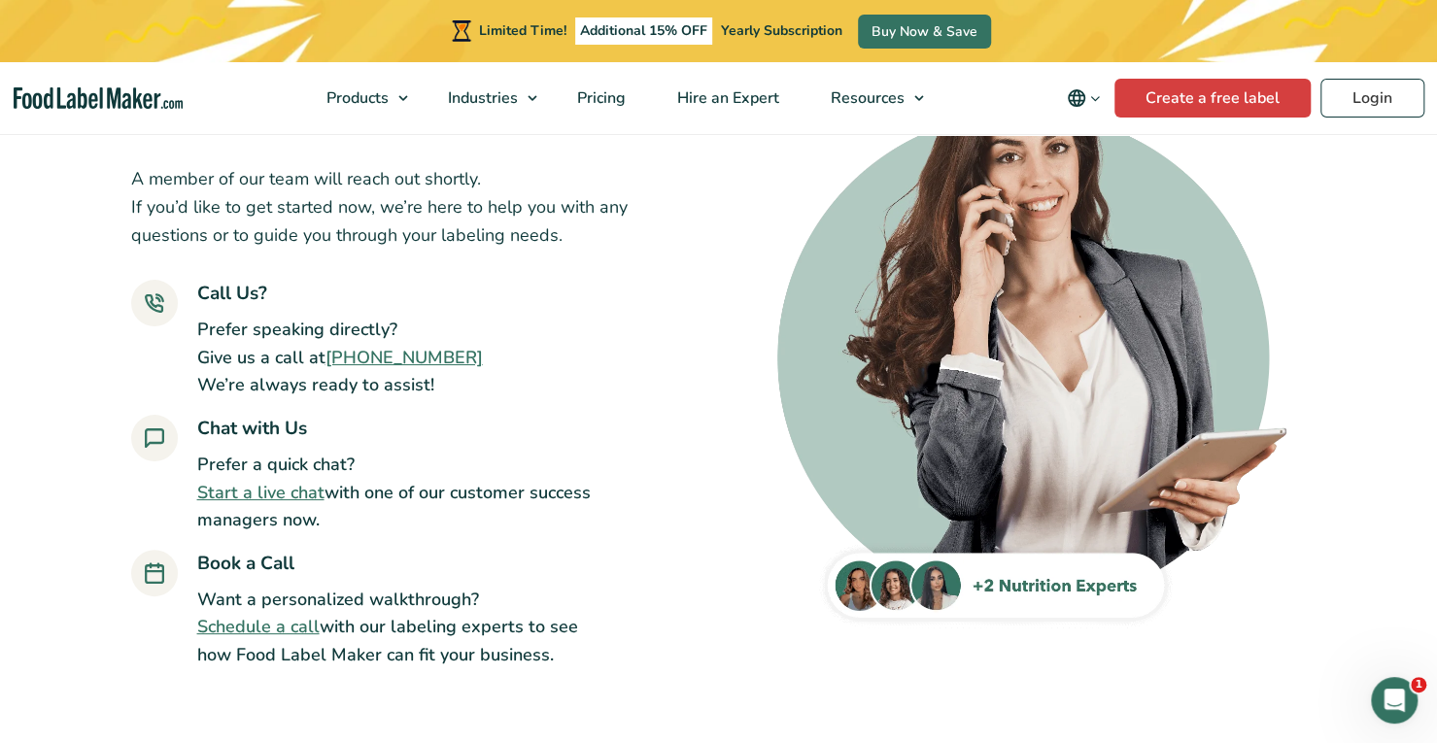
scroll to position [187, 0]
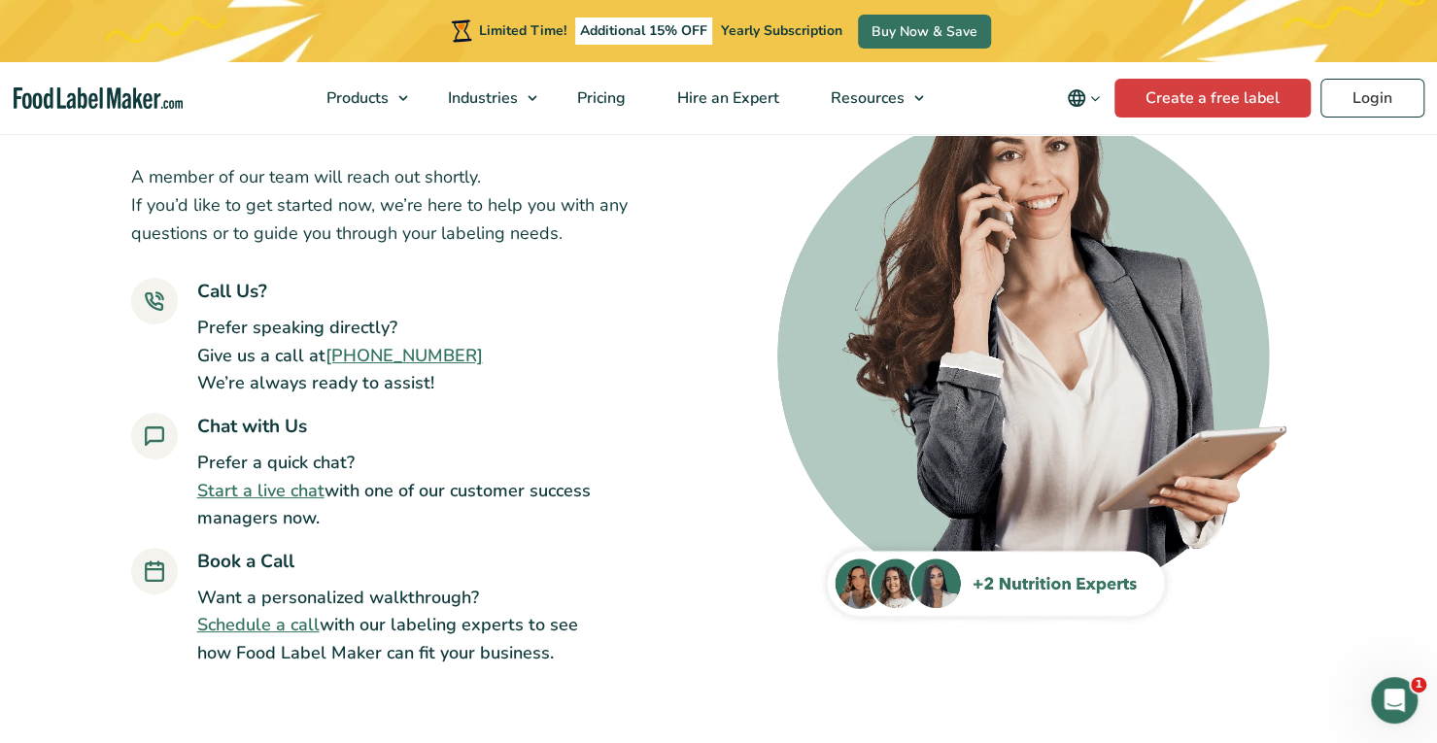
click at [262, 627] on link "Schedule a call" at bounding box center [258, 624] width 122 height 23
